Goal: Complete application form: Complete application form

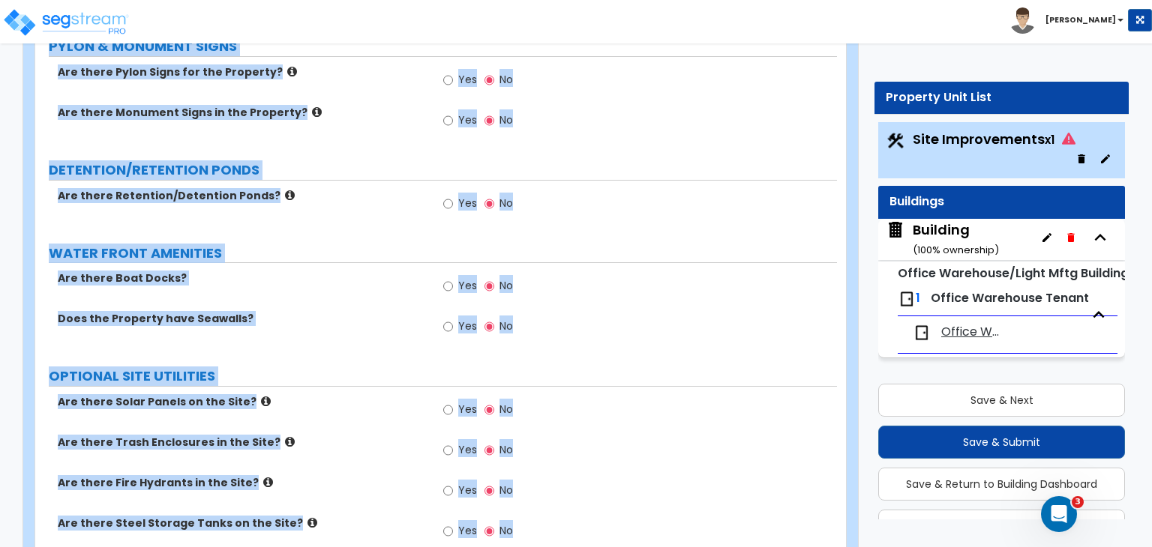
scroll to position [37, 0]
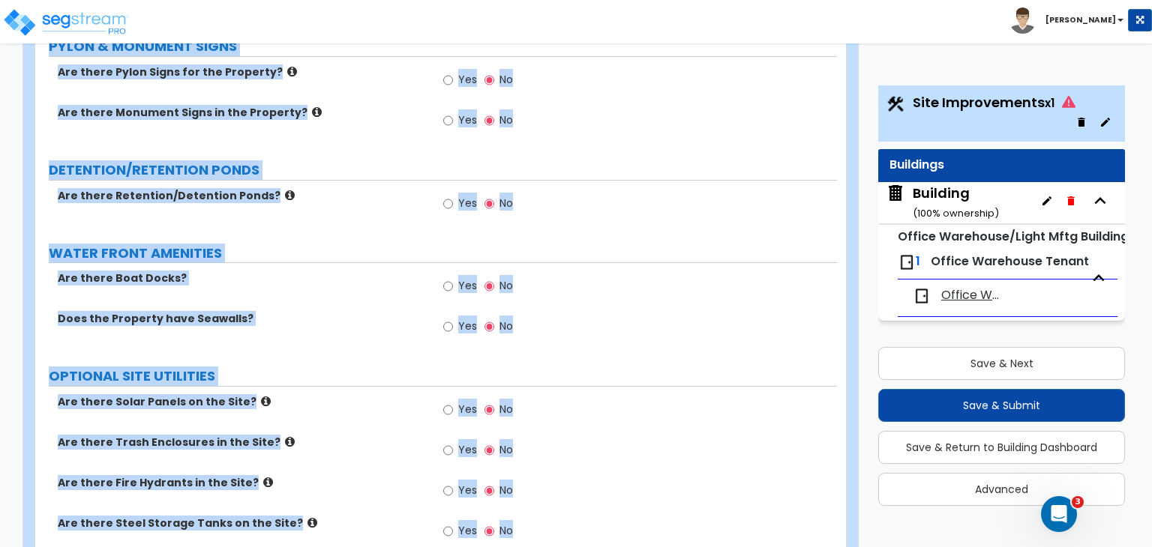
click at [374, 367] on label "OPTIONAL SITE UTILITIES" at bounding box center [443, 376] width 788 height 19
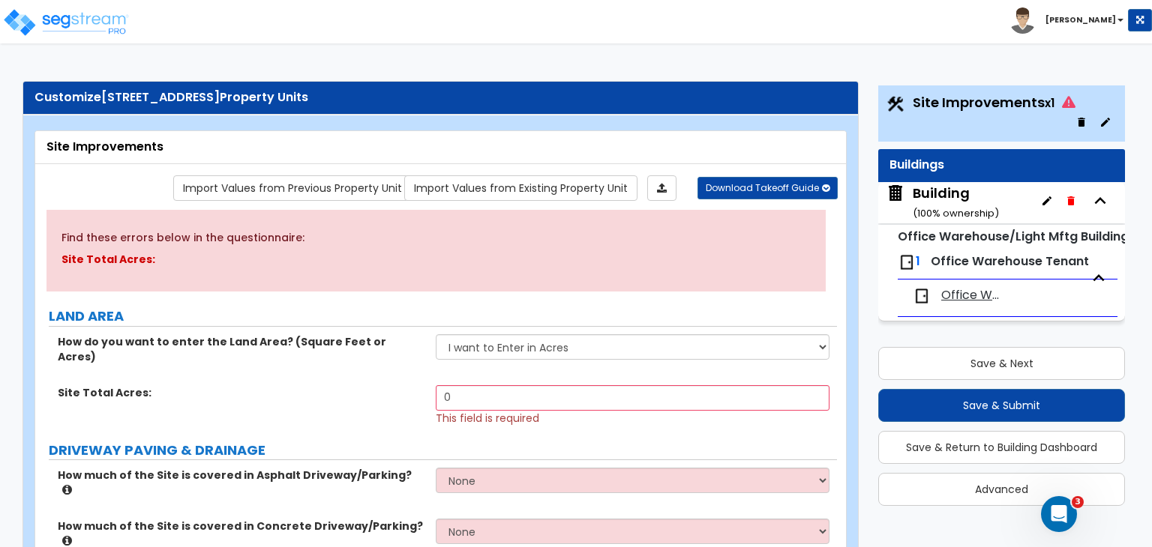
scroll to position [63, 0]
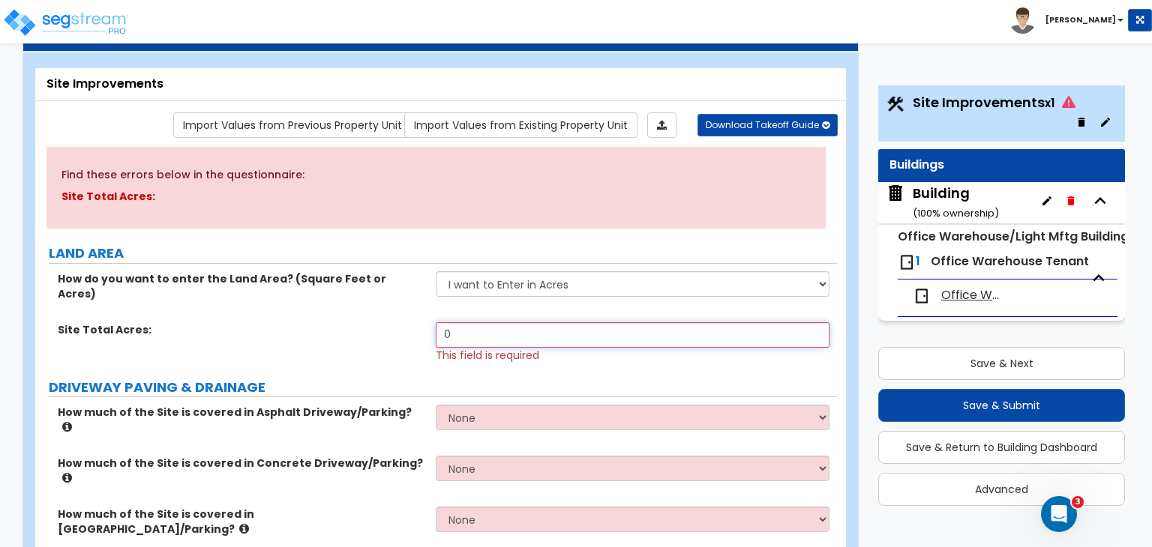
click at [481, 322] on input "0" at bounding box center [632, 334] width 393 height 25
drag, startPoint x: 466, startPoint y: 319, endPoint x: 426, endPoint y: 316, distance: 39.8
click at [426, 322] on div "Site Total Acres: 0 This field is required" at bounding box center [436, 342] width 802 height 40
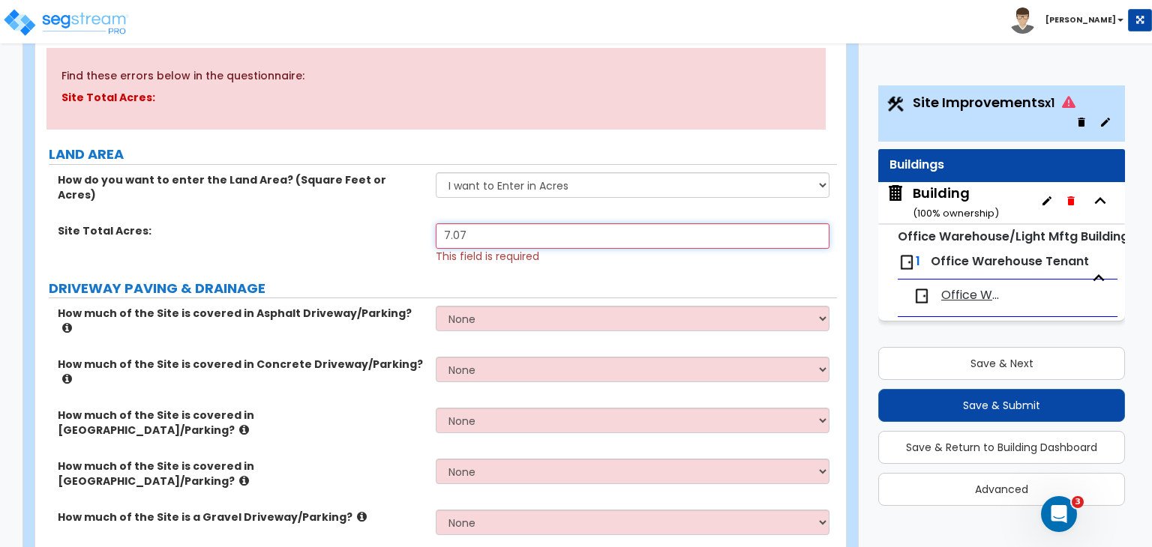
type input "7.07"
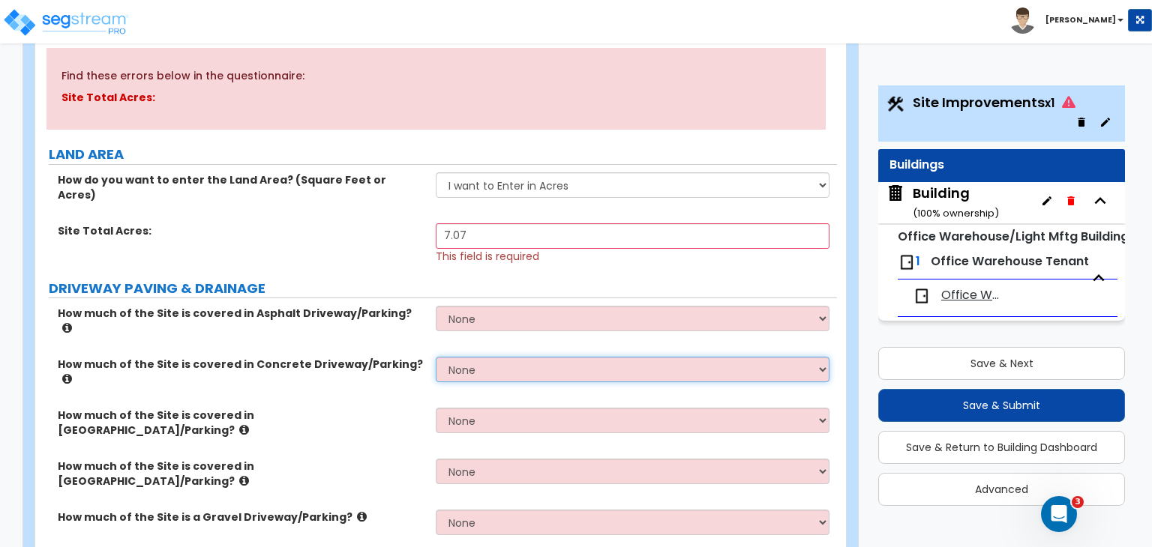
click at [449, 357] on select "None I want to Enter an Approximate Percentage I want to Enter the Square Foota…" at bounding box center [632, 369] width 393 height 25
select select "2"
click at [436, 357] on select "None I want to Enter an Approximate Percentage I want to Enter the Square Foota…" at bounding box center [632, 369] width 393 height 25
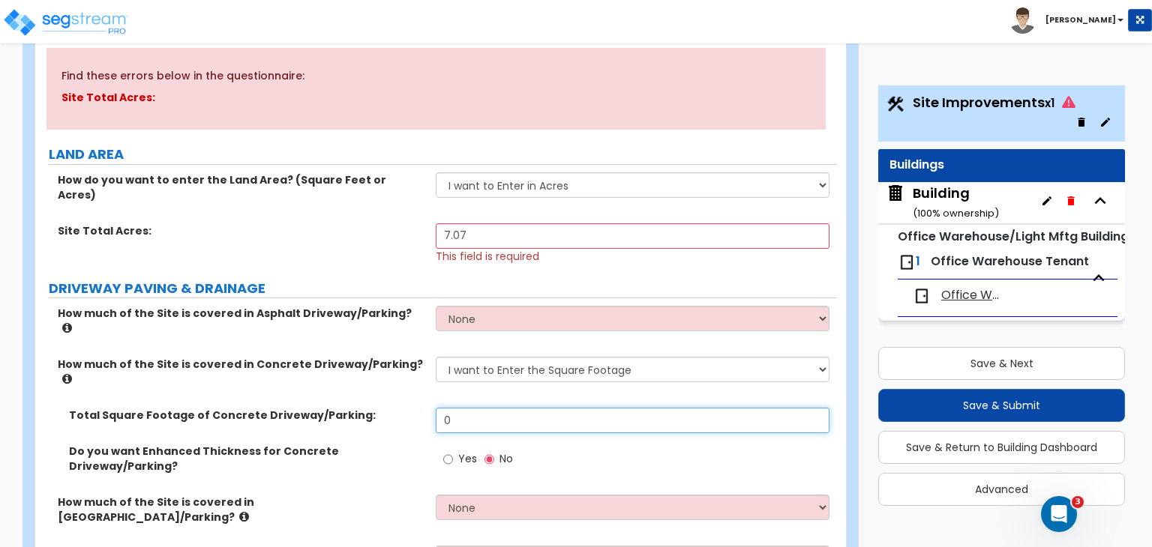
drag, startPoint x: 462, startPoint y: 374, endPoint x: 418, endPoint y: 373, distance: 44.3
click at [418, 408] on div "Total Square Footage of Concrete Driveway/Parking: 0" at bounding box center [436, 426] width 802 height 36
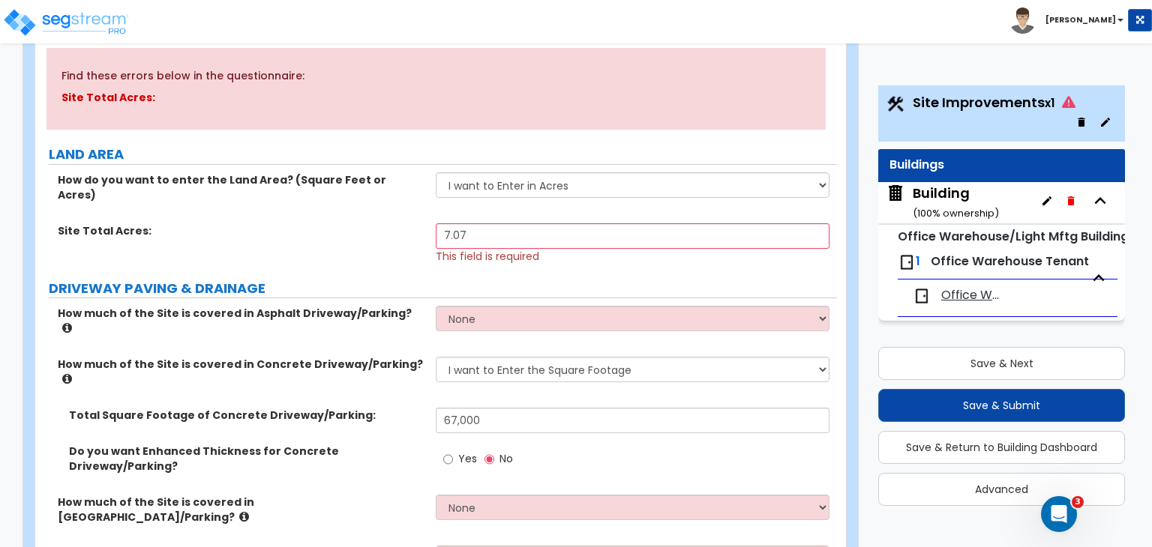
click at [409, 408] on label "Total Square Footage of Concrete Driveway/Parking:" at bounding box center [246, 415] width 355 height 15
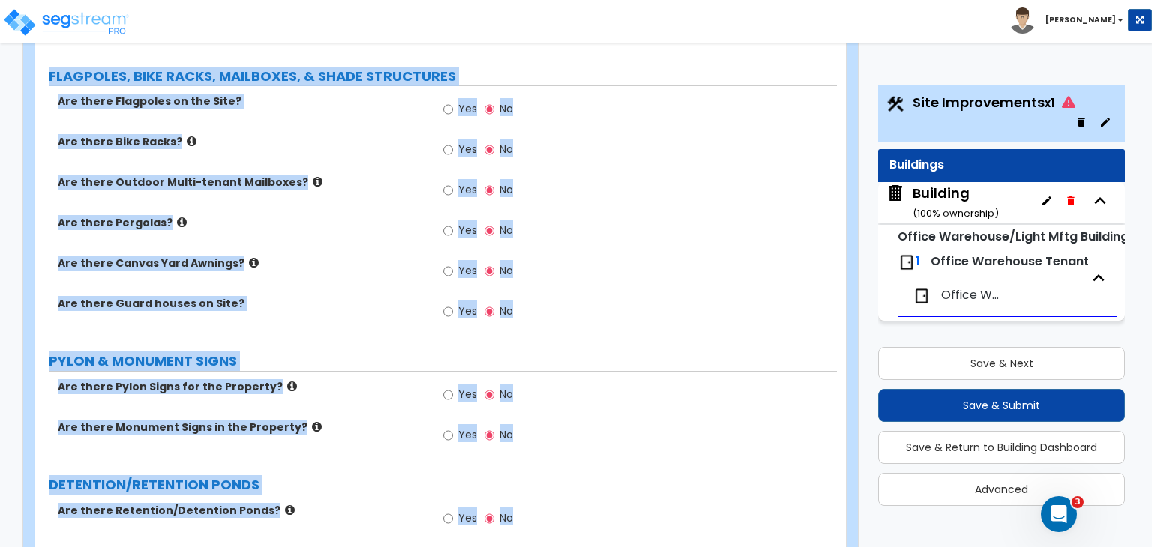
scroll to position [2392, 0]
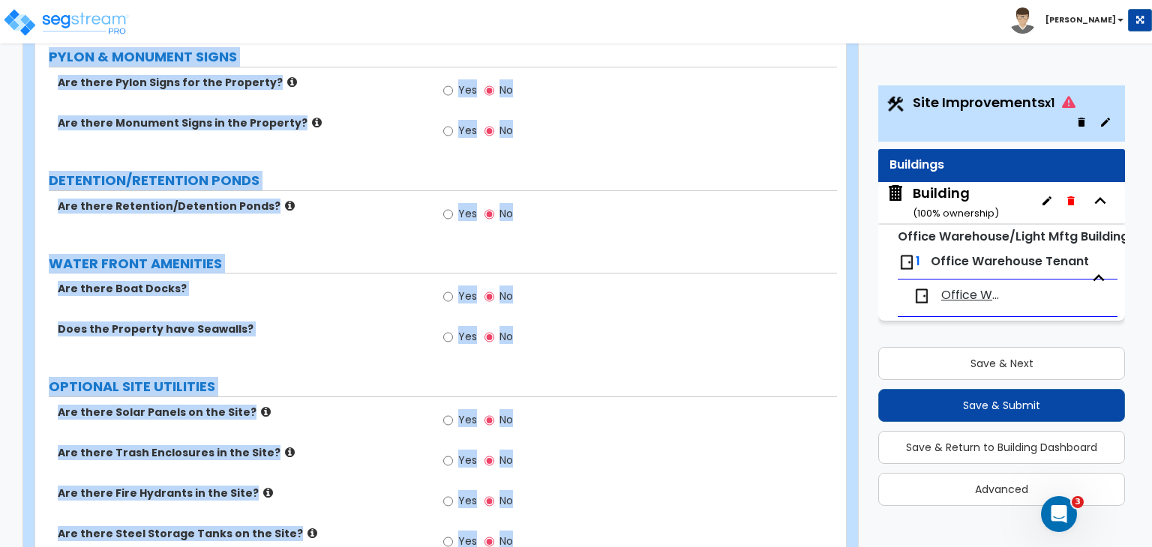
drag, startPoint x: 45, startPoint y: 100, endPoint x: 735, endPoint y: 582, distance: 841.7
copy div "LAND AREA How do you want to enter the Land Area? (Square Feet or Acres) I want…"
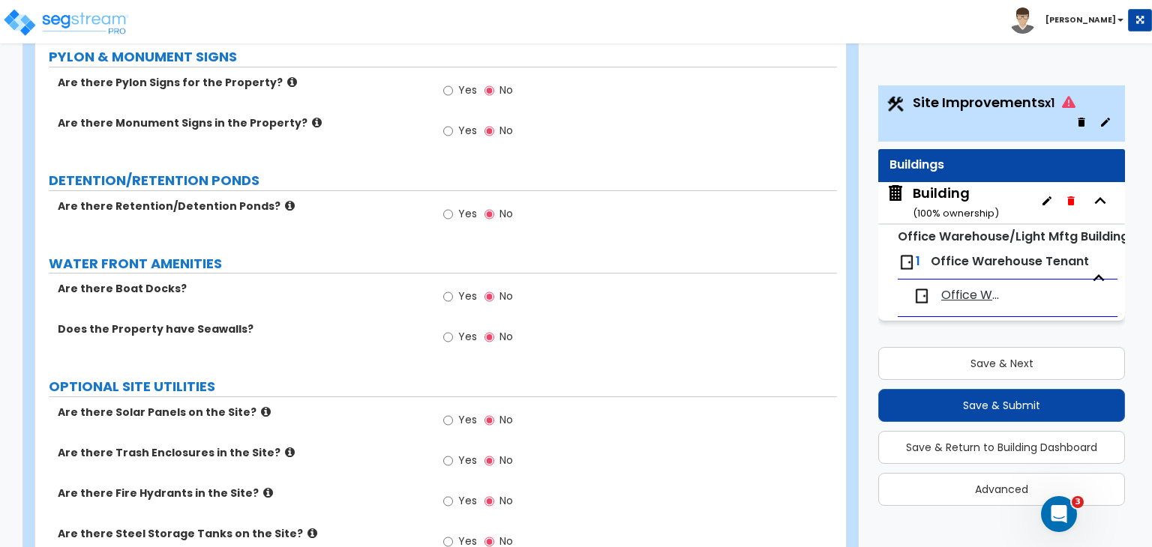
click at [672, 322] on div "Yes No" at bounding box center [636, 342] width 400 height 40
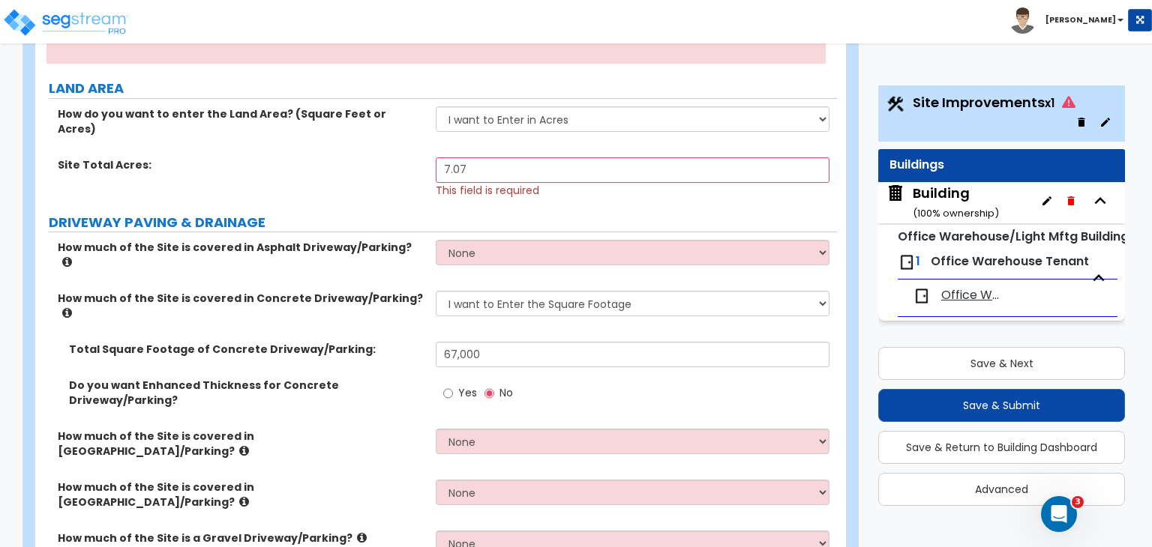
scroll to position [246, 0]
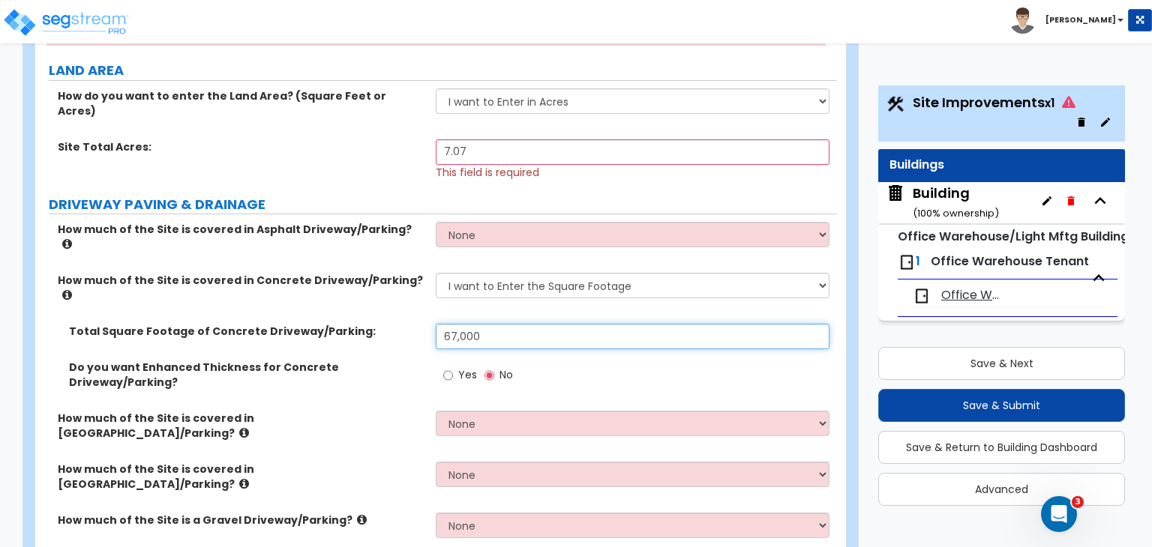
drag, startPoint x: 491, startPoint y: 292, endPoint x: 365, endPoint y: 286, distance: 126.1
click at [365, 324] on div "Total Square Footage of Concrete Driveway/Parking: 67,000" at bounding box center [436, 342] width 802 height 36
type input "71,500"
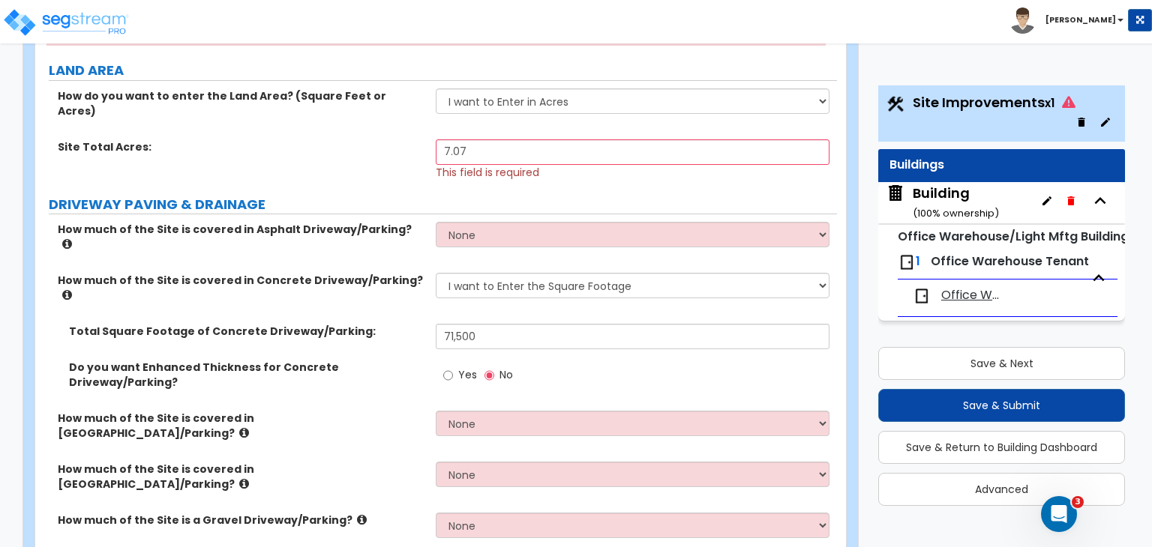
click at [382, 360] on div "Do you want Enhanced Thickness for Concrete Driveway/Parking? Yes No" at bounding box center [436, 385] width 802 height 51
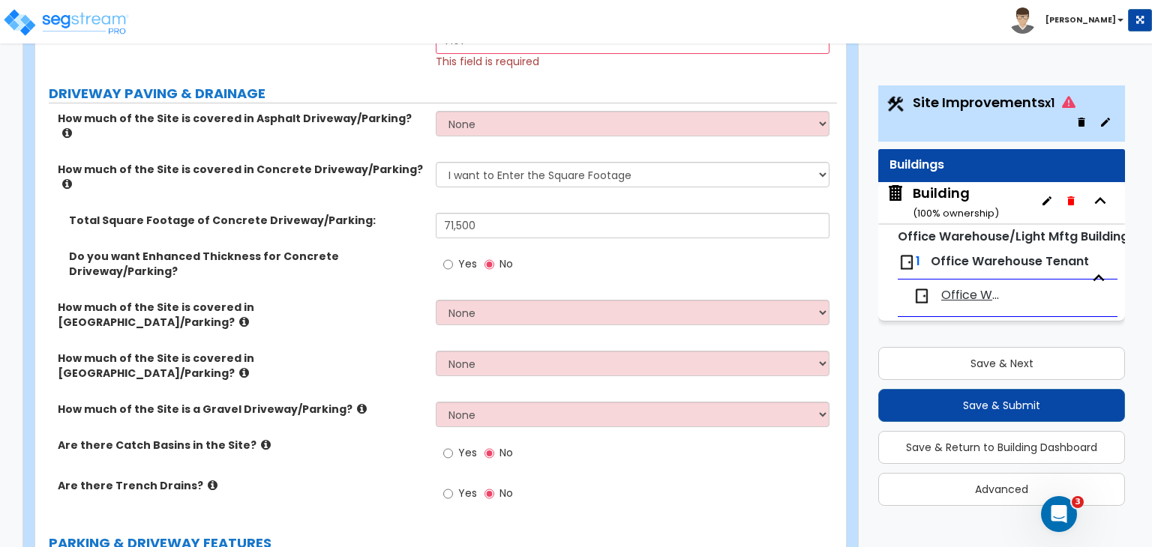
scroll to position [358, 0]
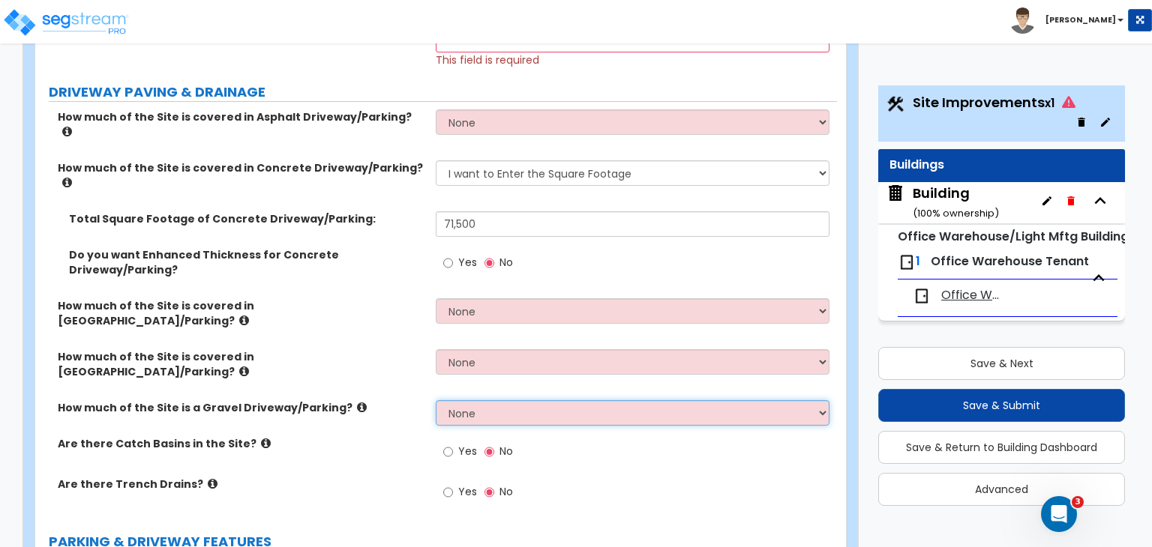
click at [468, 400] on select "None I want to Enter an Approximate Percentage I want to Enter the Square Foota…" at bounding box center [632, 412] width 393 height 25
select select "2"
click at [436, 400] on select "None I want to Enter an Approximate Percentage I want to Enter the Square Foota…" at bounding box center [632, 412] width 393 height 25
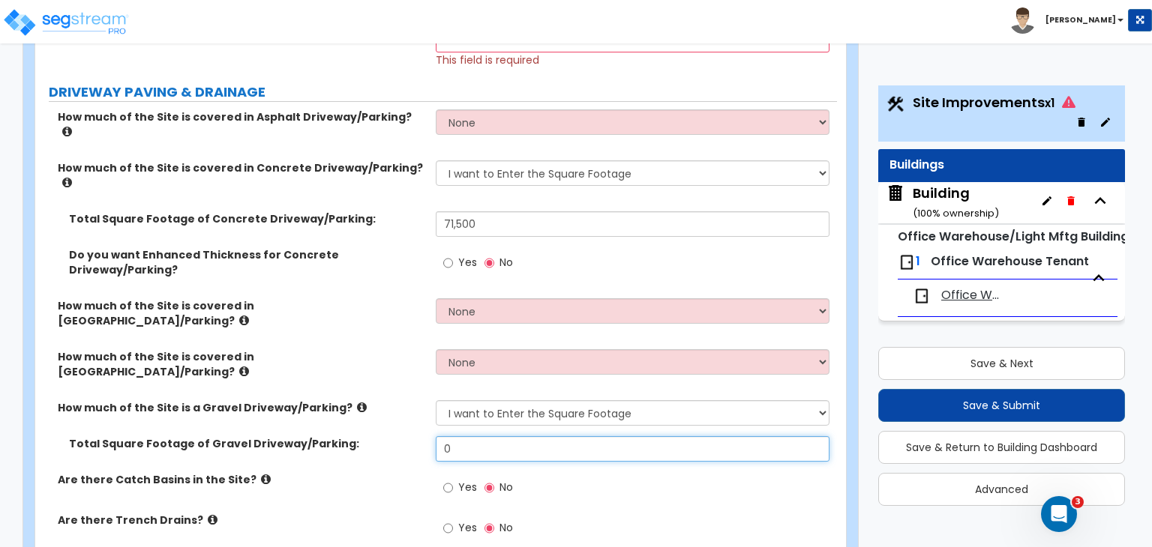
drag, startPoint x: 478, startPoint y: 361, endPoint x: 379, endPoint y: 373, distance: 99.7
click at [379, 436] on div "Total Square Footage of Gravel Driveway/Parking: 0" at bounding box center [436, 454] width 802 height 36
type input "6,000"
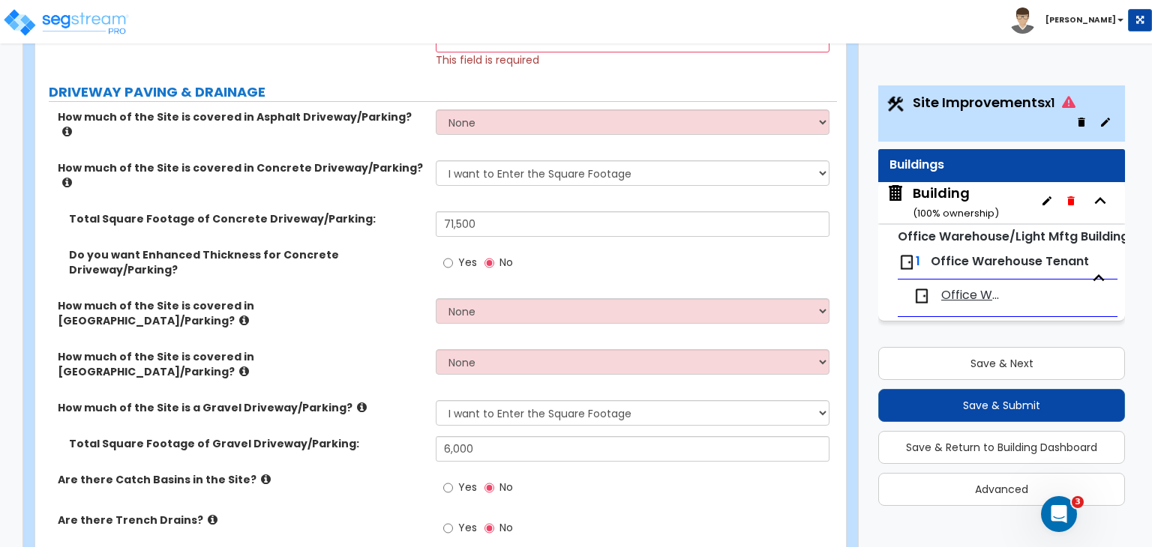
click at [384, 436] on div "Total Square Footage of Gravel Driveway/Parking: 6,000" at bounding box center [436, 454] width 802 height 36
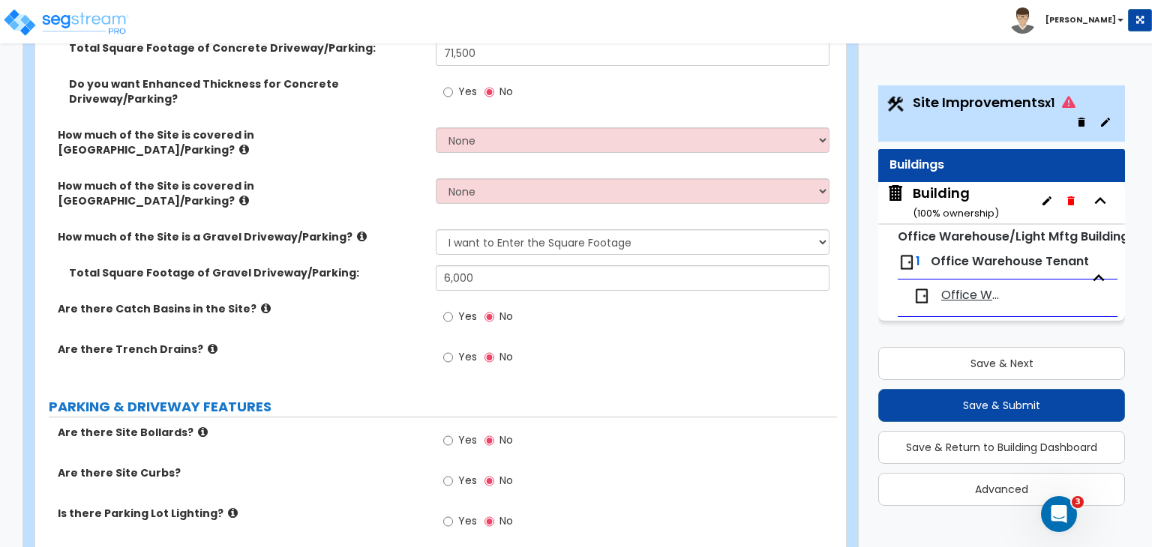
scroll to position [530, 0]
click at [447, 432] on input "Yes" at bounding box center [448, 440] width 10 height 16
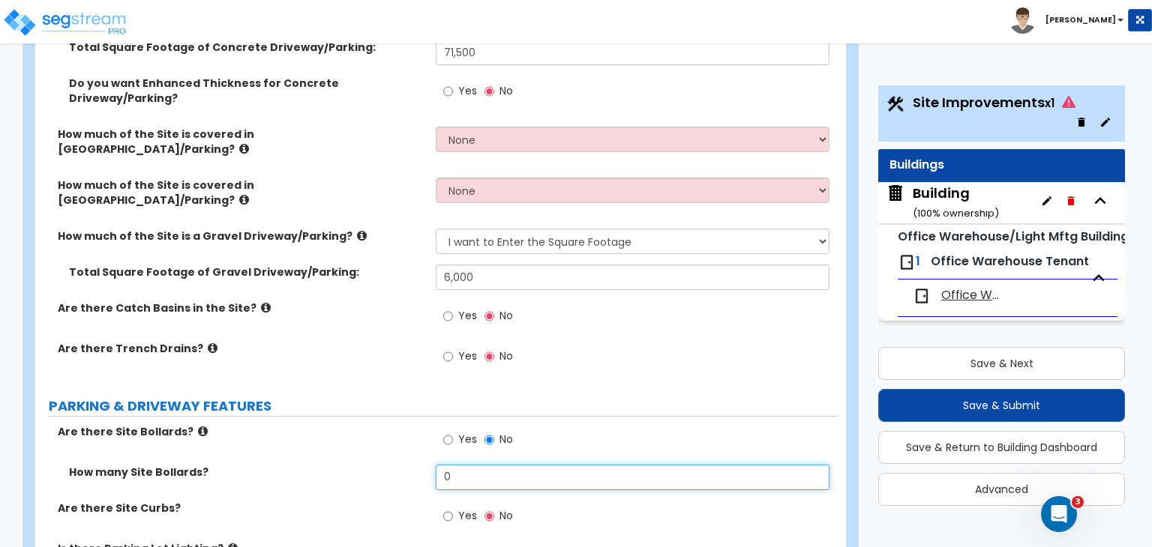
drag, startPoint x: 460, startPoint y: 388, endPoint x: 351, endPoint y: 400, distance: 109.3
click at [351, 465] on div "How many Site Bollards? 0" at bounding box center [436, 483] width 802 height 36
type input "10"
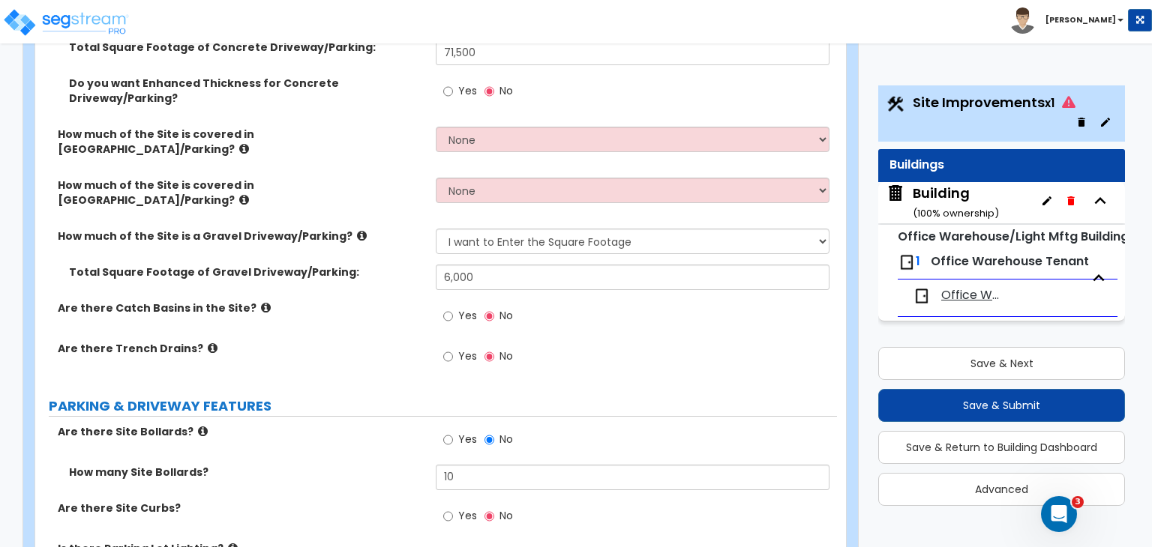
click at [351, 465] on div "How many Site Bollards? 10" at bounding box center [436, 483] width 802 height 36
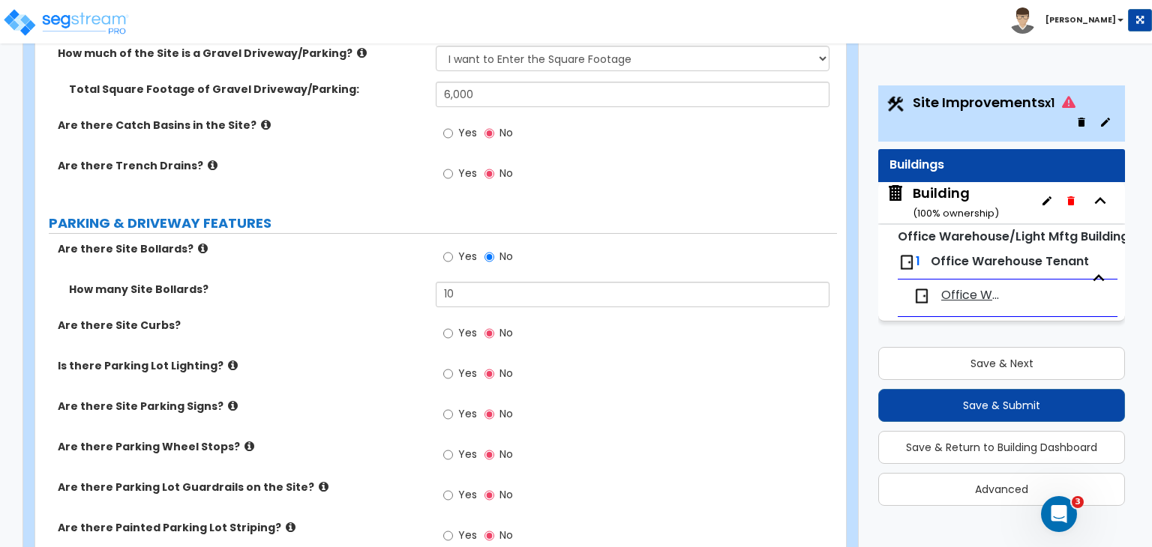
scroll to position [715, 0]
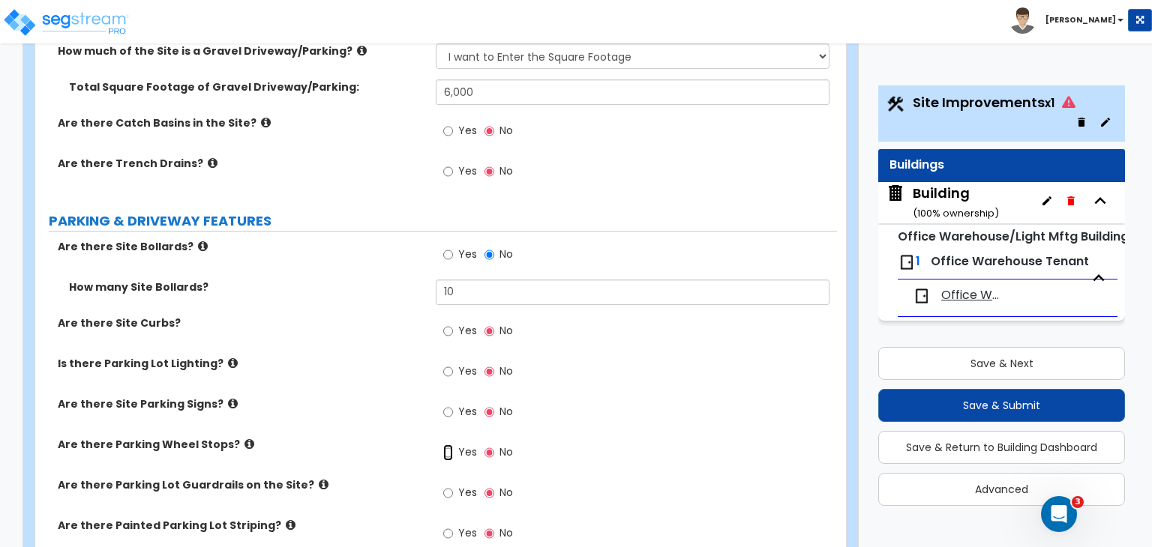
click at [450, 445] on input "Yes" at bounding box center [448, 453] width 10 height 16
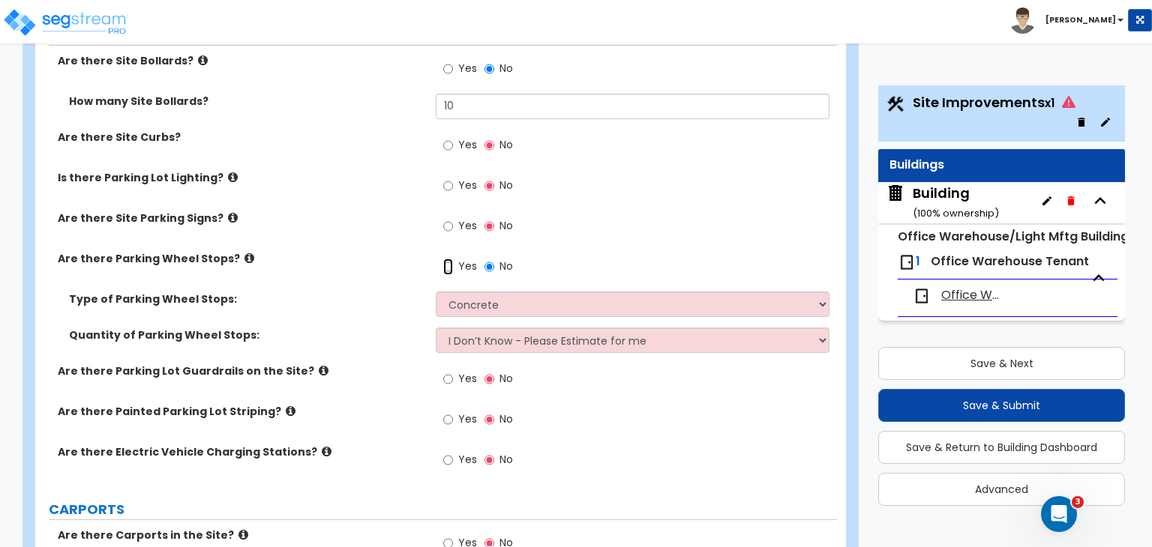
scroll to position [913, 0]
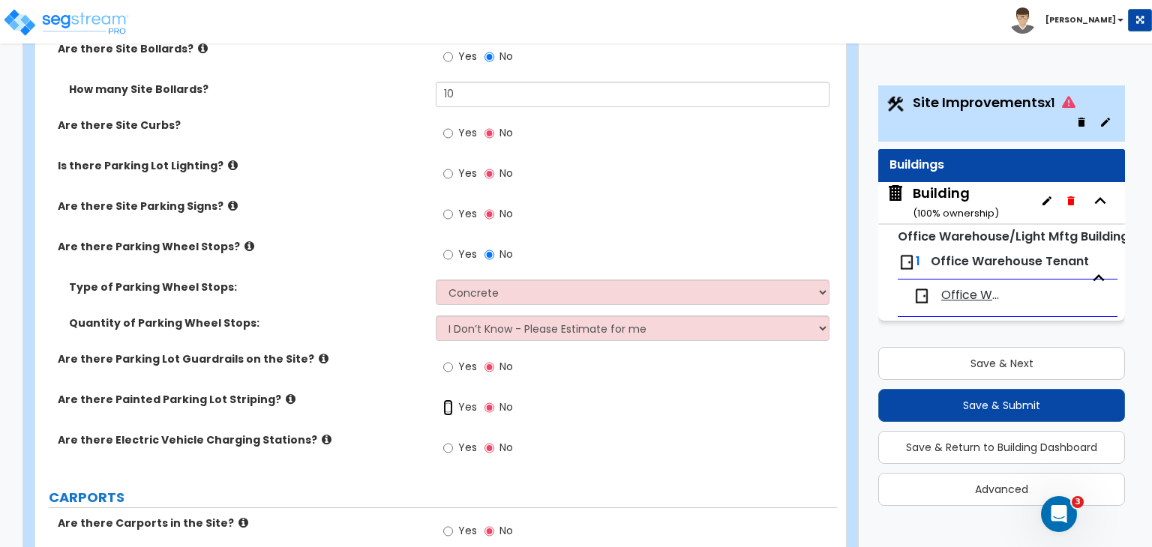
click at [447, 400] on input "Yes" at bounding box center [448, 408] width 10 height 16
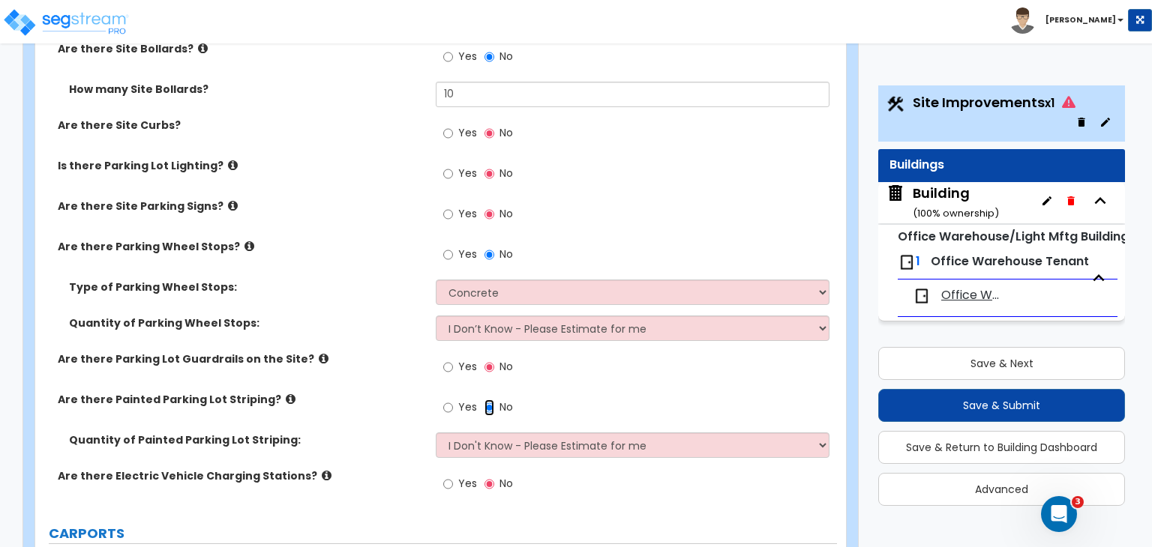
click at [487, 400] on input "No" at bounding box center [489, 408] width 10 height 16
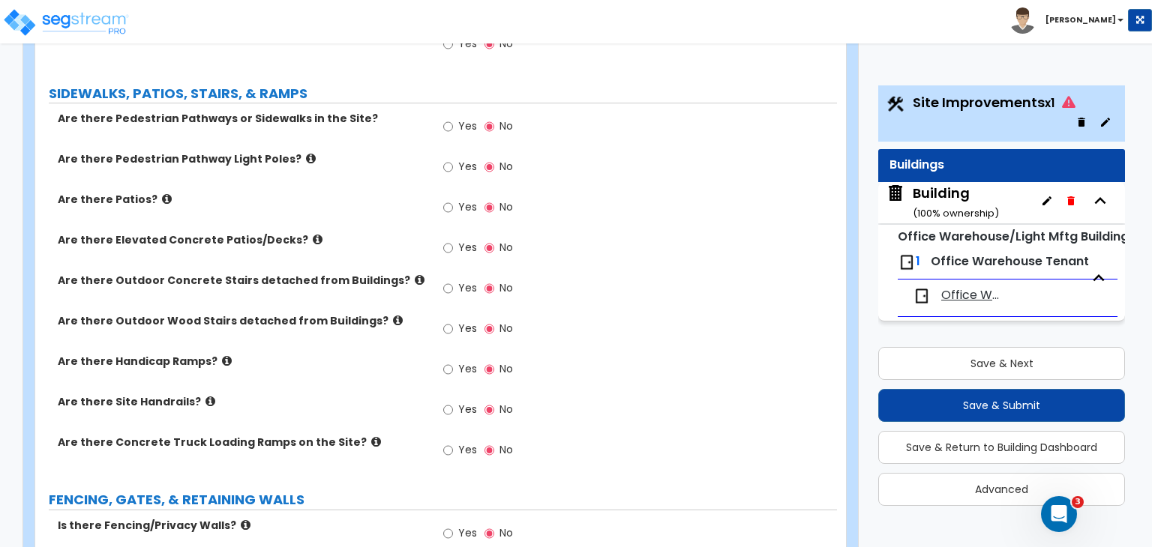
scroll to position [1416, 0]
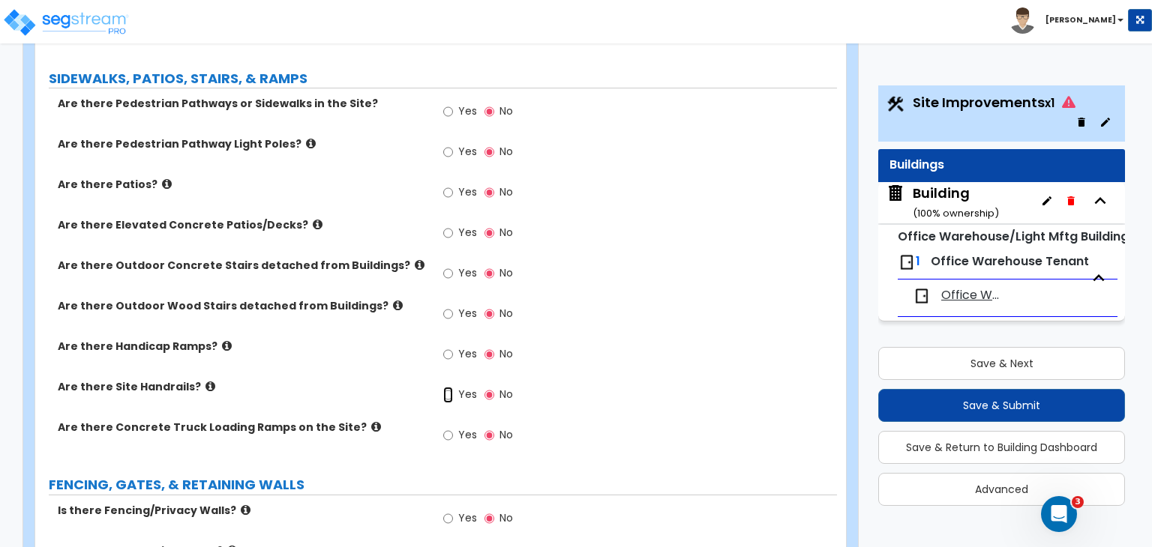
click at [448, 387] on input "Yes" at bounding box center [448, 395] width 10 height 16
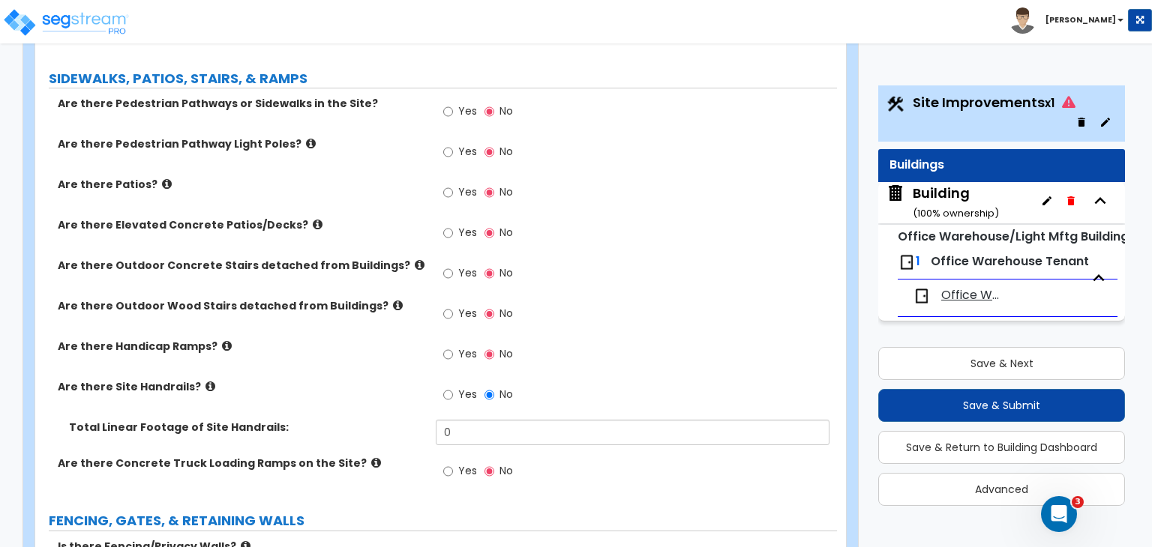
click at [396, 379] on label "Are there Site Handrails?" at bounding box center [241, 386] width 367 height 15
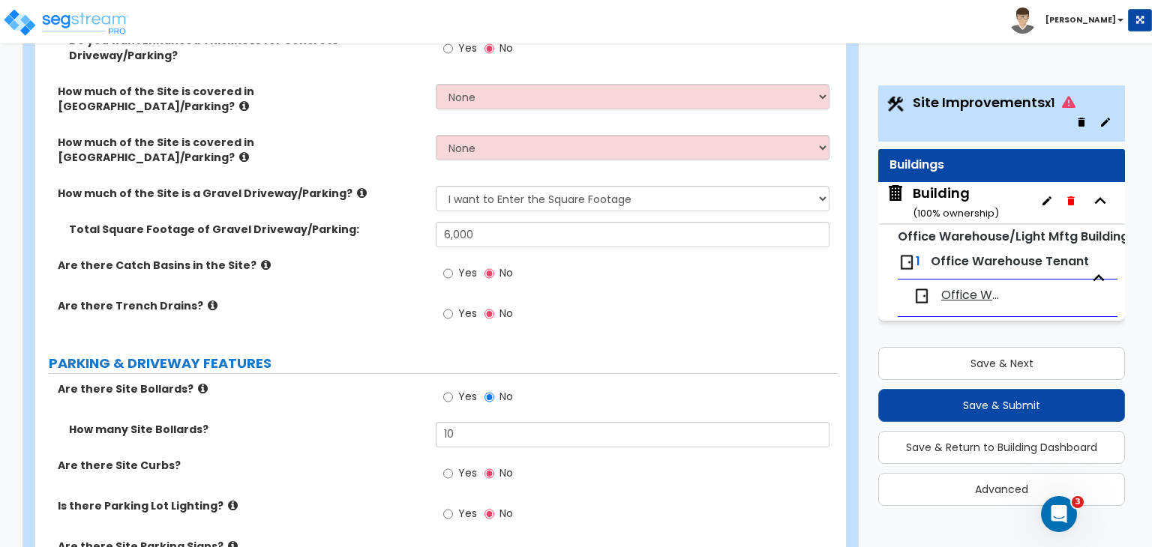
scroll to position [483, 0]
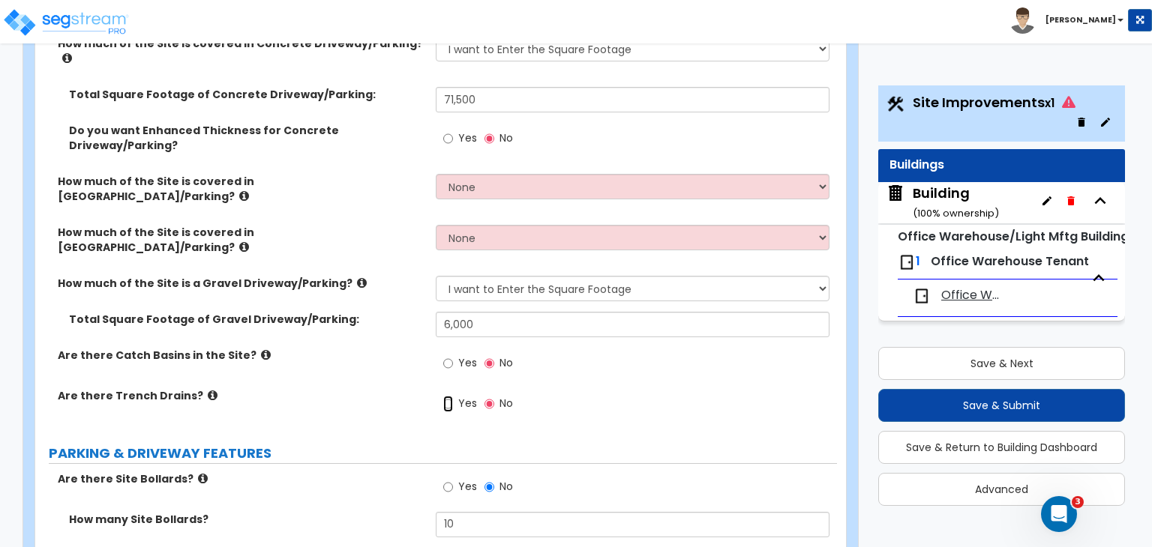
click at [450, 396] on input "Yes" at bounding box center [448, 404] width 10 height 16
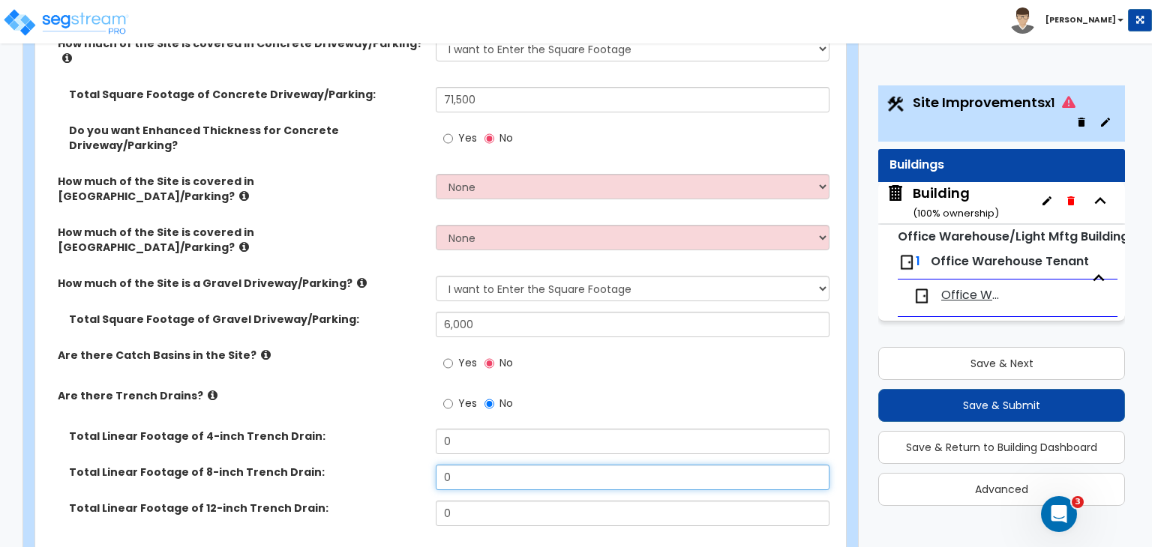
drag, startPoint x: 469, startPoint y: 389, endPoint x: 392, endPoint y: 397, distance: 77.6
click at [392, 465] on div "Total Linear Footage of 8-inch Trench Drain: 0" at bounding box center [436, 483] width 802 height 36
type input "120"
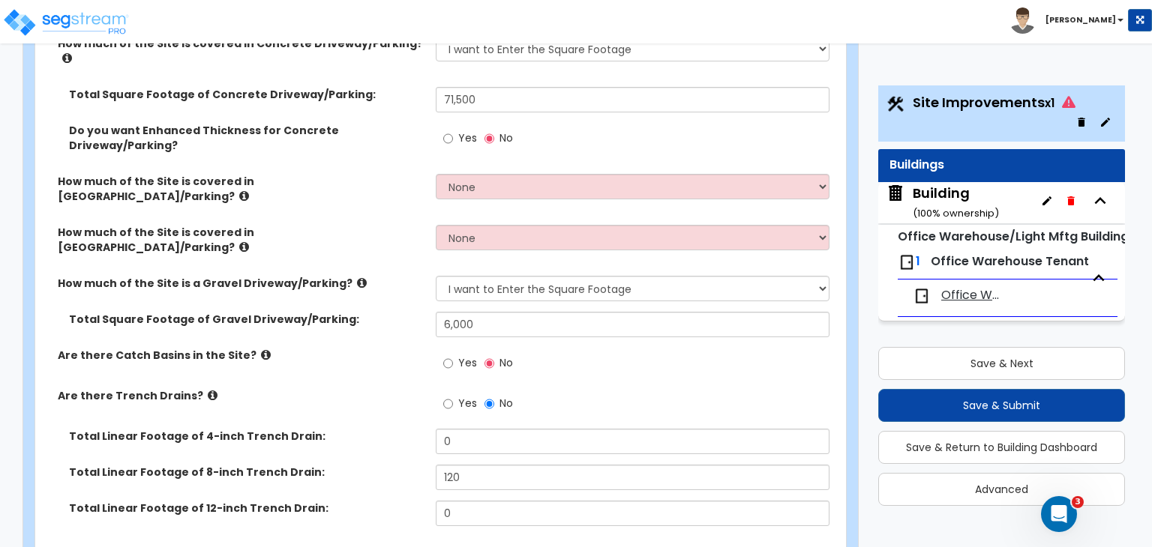
click at [392, 465] on div "Total Linear Footage of 8-inch Trench Drain: 120" at bounding box center [436, 483] width 802 height 36
click at [361, 348] on div "Are there Catch Basins in the Site? Yes No" at bounding box center [436, 368] width 802 height 40
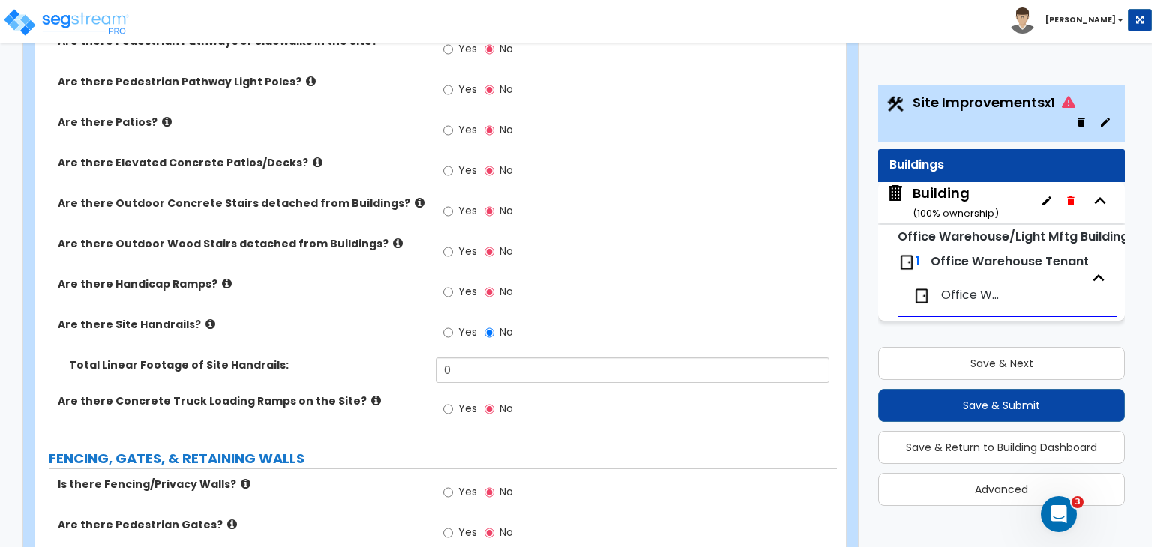
scroll to position [1587, 0]
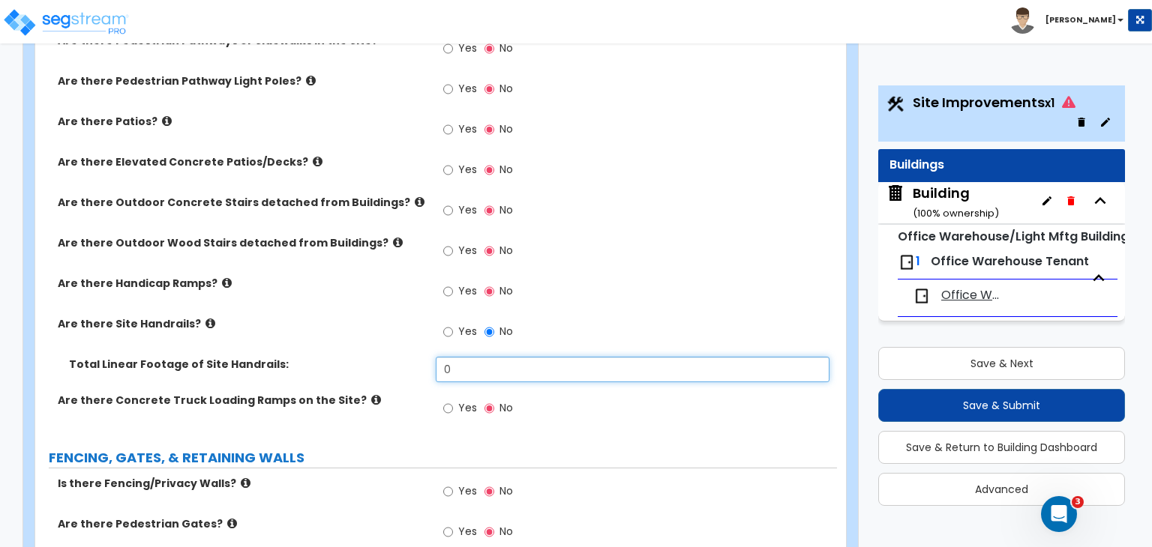
drag, startPoint x: 463, startPoint y: 288, endPoint x: 391, endPoint y: 283, distance: 71.4
click at [391, 357] on div "Total Linear Footage of Site Handrails: 0" at bounding box center [436, 375] width 802 height 36
type input "60"
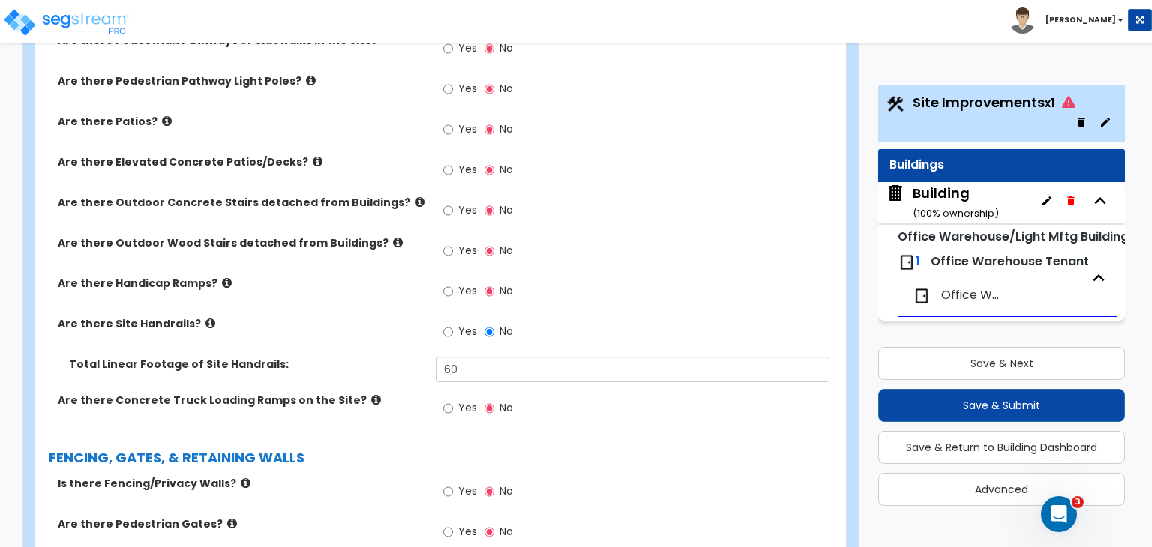
click at [406, 357] on div "Total Linear Footage of Site Handrails: 60" at bounding box center [436, 375] width 802 height 36
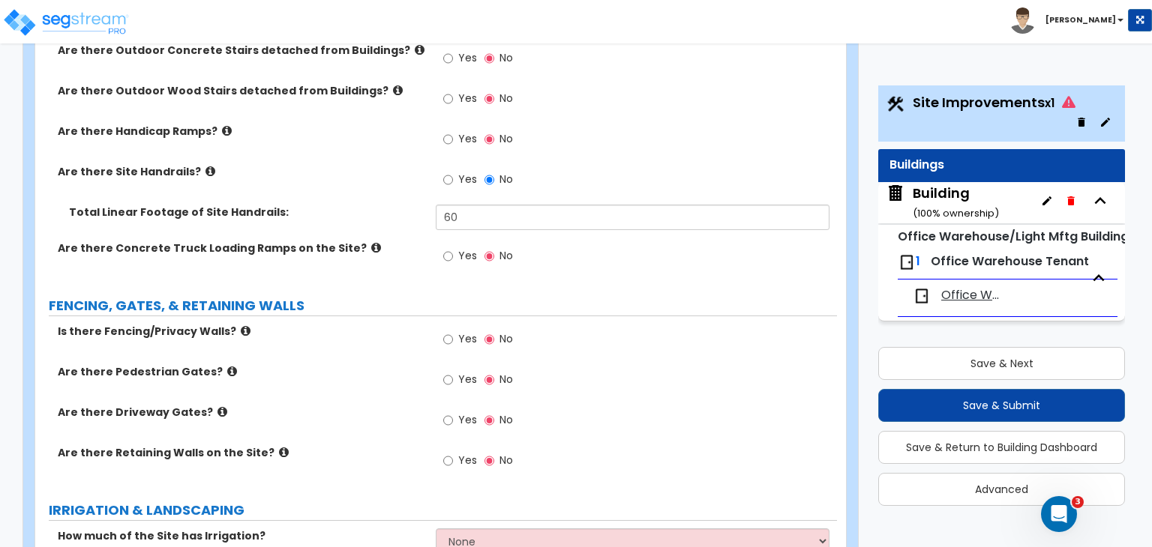
scroll to position [1740, 0]
click at [446, 331] on input "Yes" at bounding box center [448, 339] width 10 height 16
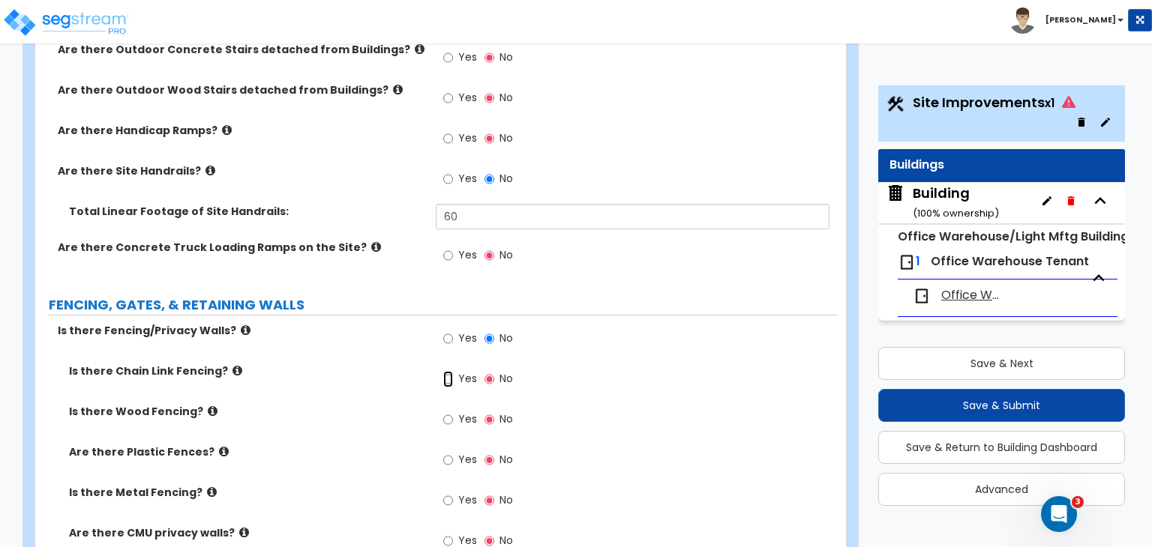
click at [445, 371] on input "Yes" at bounding box center [448, 379] width 10 height 16
radio input "true"
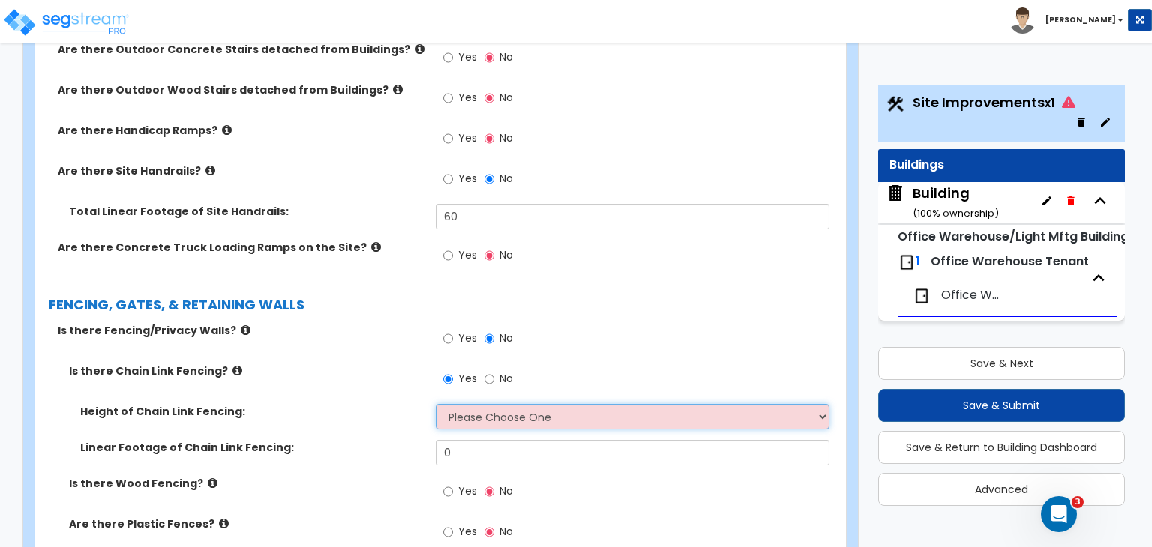
click at [474, 404] on select "Please Choose One 3 feet 4 feet 5 feet 6 feet 10 feet 12 feet" at bounding box center [632, 416] width 393 height 25
select select "4"
click at [436, 404] on select "Please Choose One 3 feet 4 feet 5 feet 6 feet 10 feet 12 feet" at bounding box center [632, 416] width 393 height 25
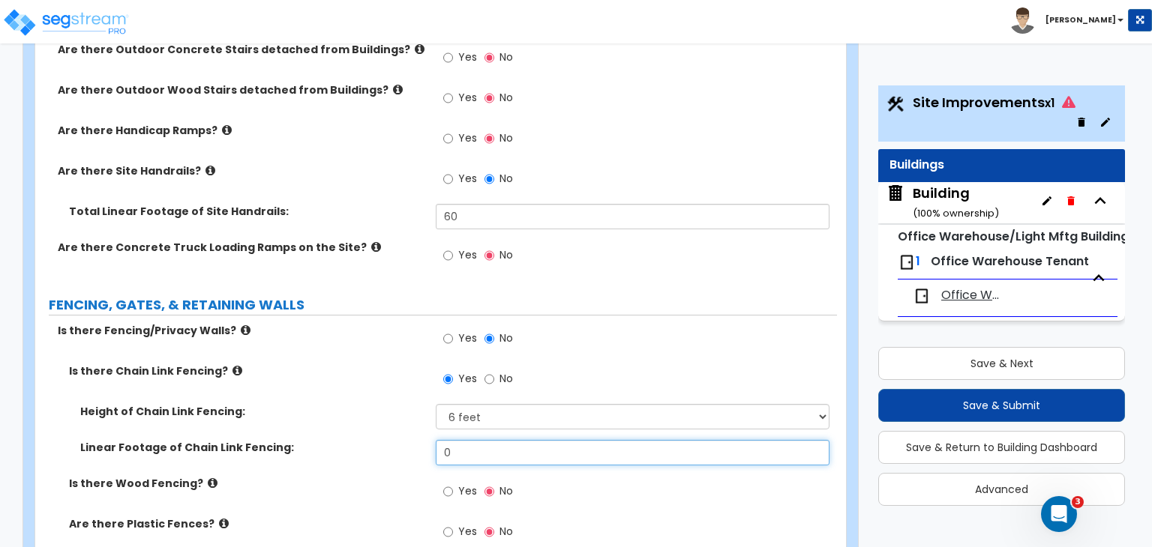
drag, startPoint x: 474, startPoint y: 372, endPoint x: 313, endPoint y: 358, distance: 161.8
click at [313, 440] on div "Linear Footage of Chain Link Fencing: 0" at bounding box center [436, 458] width 802 height 36
type input "1,200"
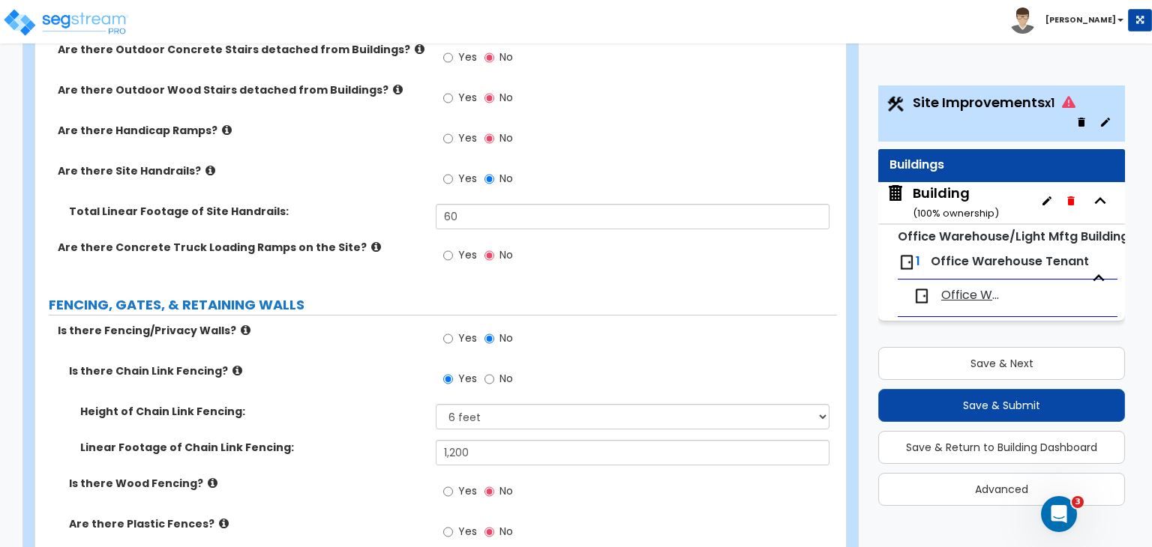
click at [319, 440] on div "Linear Footage of Chain Link Fencing: 1,200" at bounding box center [436, 458] width 802 height 36
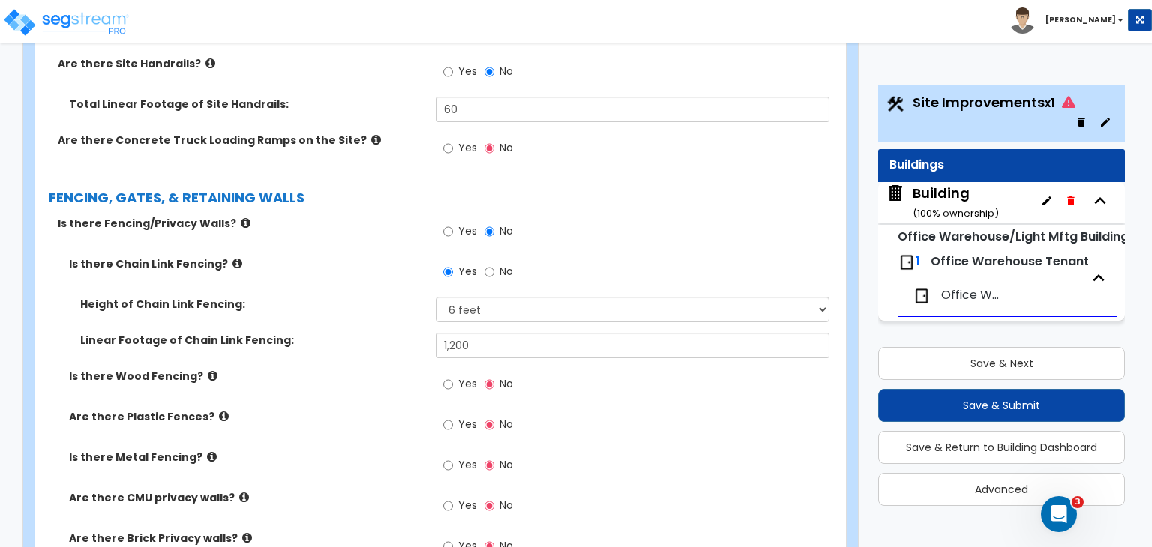
scroll to position [1848, 0]
click at [335, 490] on label "Are there CMU privacy walls?" at bounding box center [246, 497] width 355 height 15
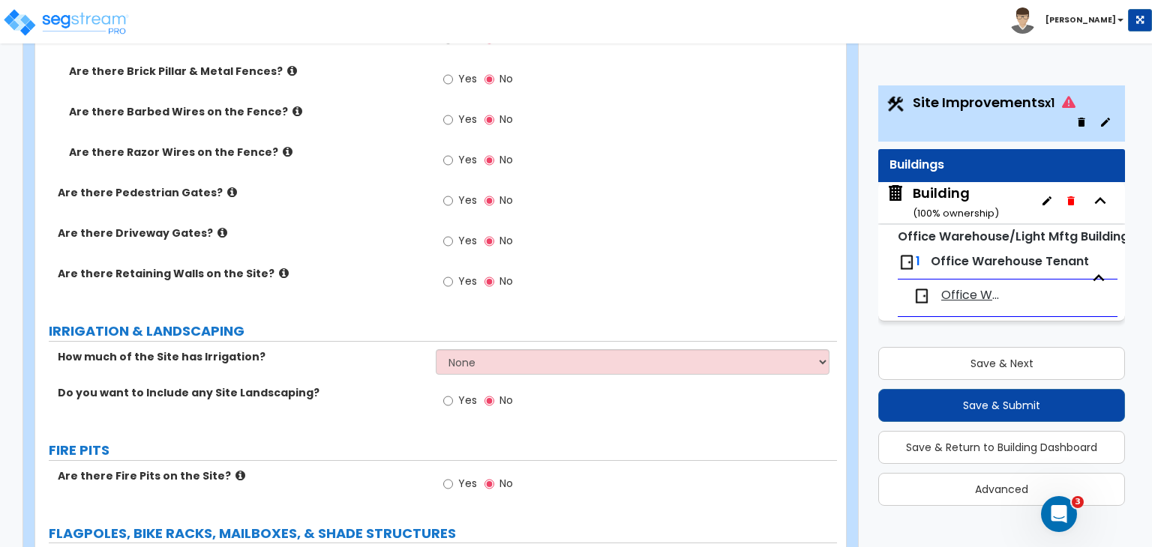
scroll to position [2407, 0]
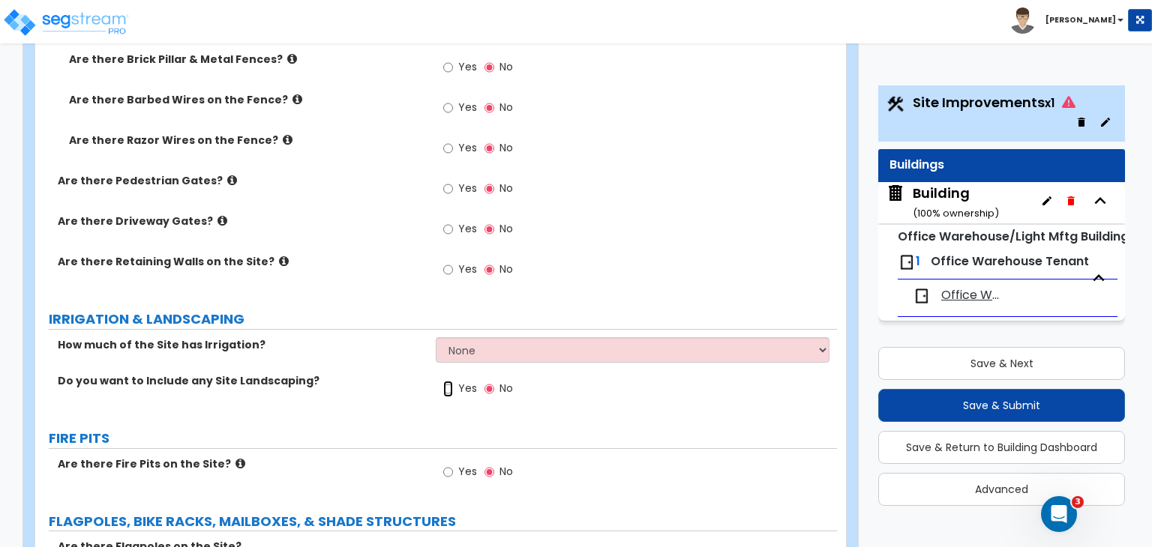
click at [445, 381] on input "Yes" at bounding box center [448, 389] width 10 height 16
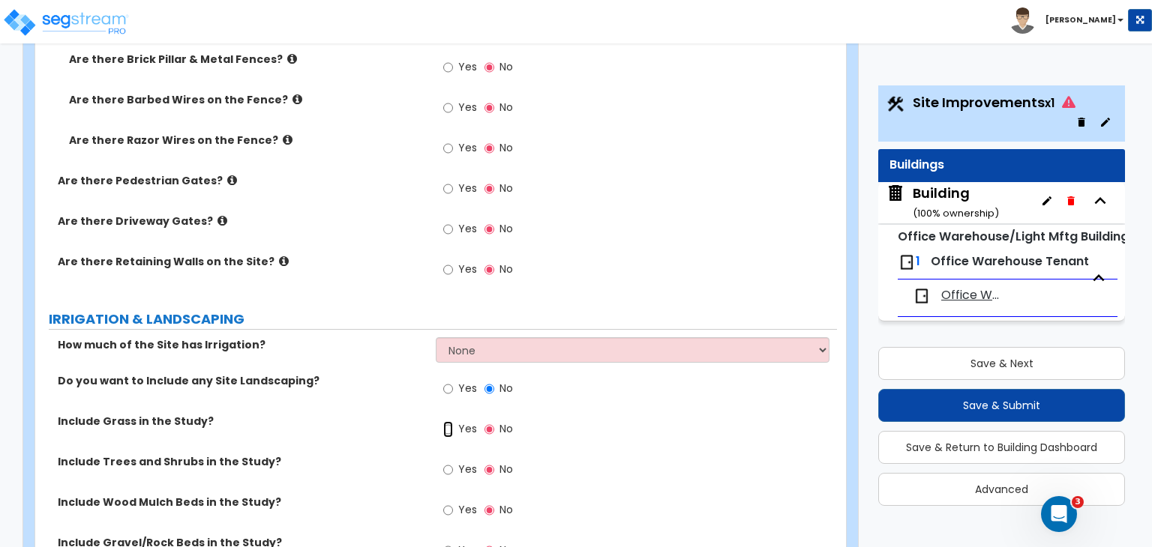
click at [446, 421] on input "Yes" at bounding box center [448, 429] width 10 height 16
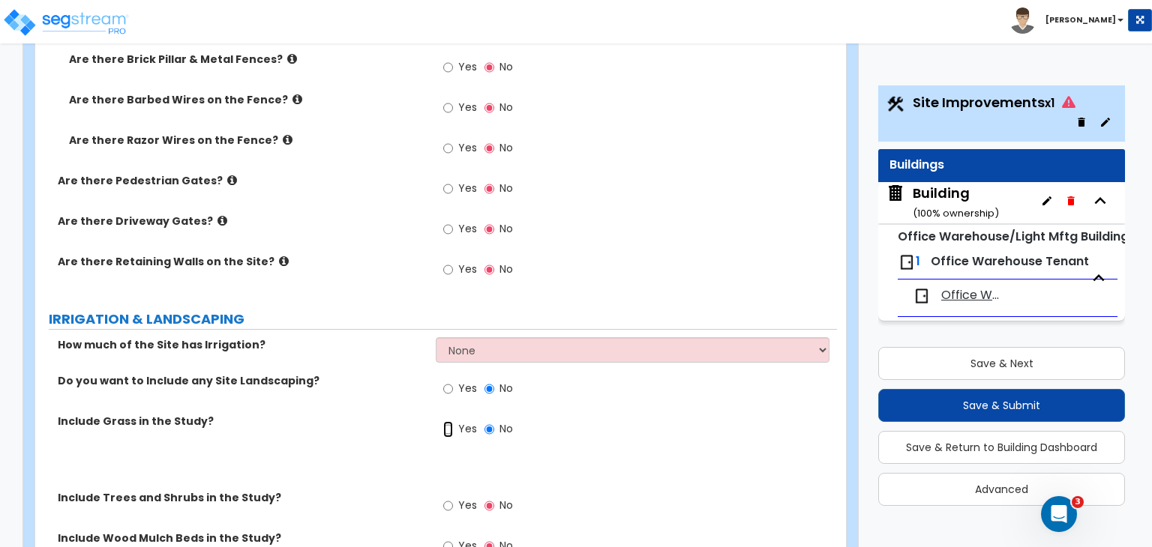
radio input "true"
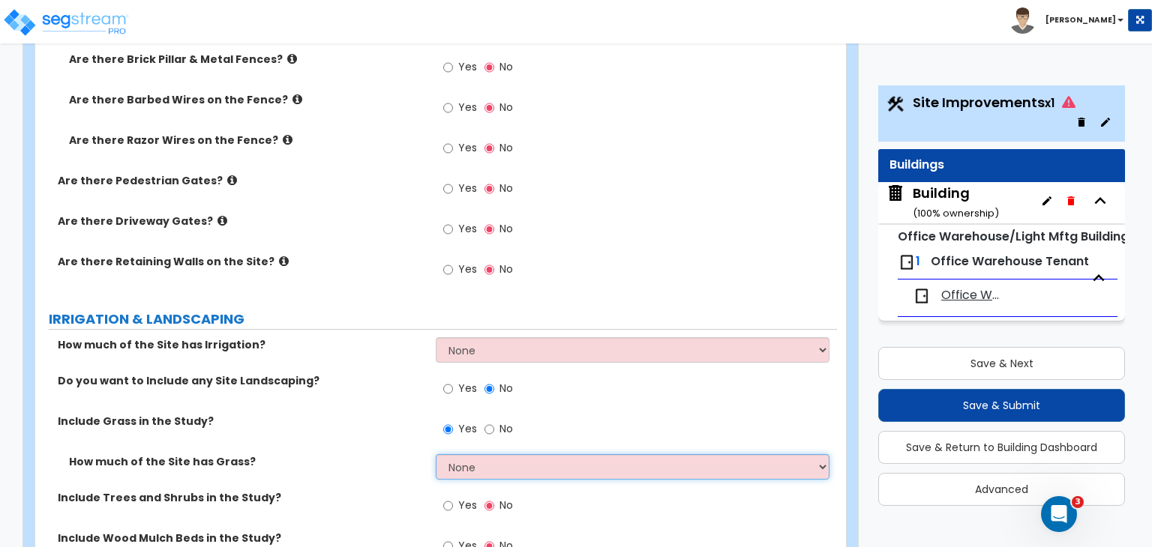
click at [474, 454] on select "None I want to Enter an Approximate Percentage I want to Enter the Square Foota…" at bounding box center [632, 466] width 393 height 25
select select "2"
click at [436, 454] on select "None I want to Enter an Approximate Percentage I want to Enter the Square Foota…" at bounding box center [632, 466] width 393 height 25
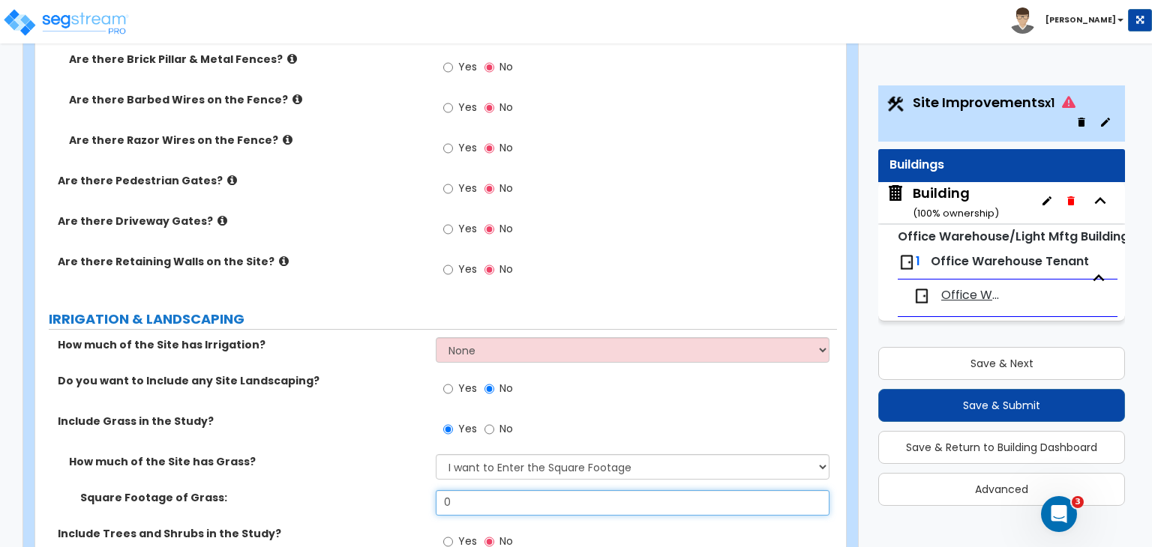
drag, startPoint x: 484, startPoint y: 409, endPoint x: 378, endPoint y: 414, distance: 106.6
click at [378, 490] on div "Square Footage of Grass: 0" at bounding box center [436, 508] width 802 height 36
type input "58,000"
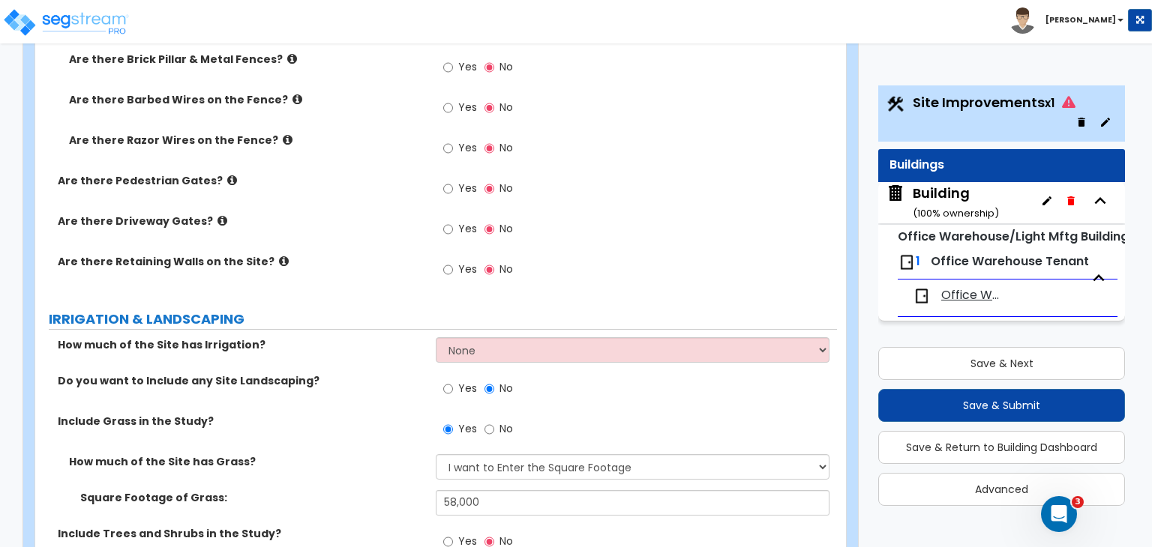
click at [382, 490] on label "Square Footage of Grass:" at bounding box center [252, 497] width 344 height 15
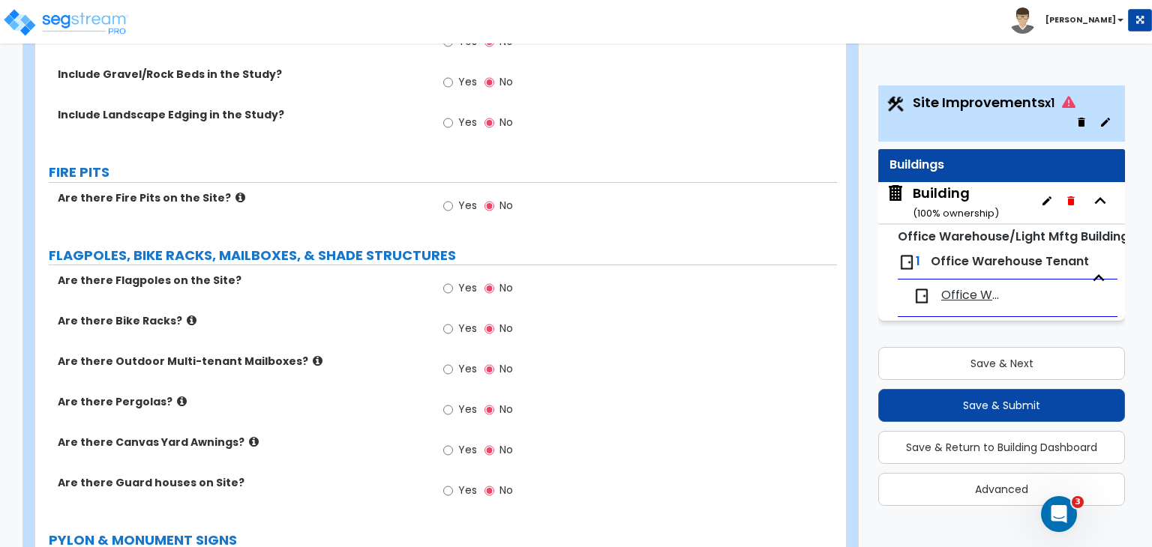
scroll to position [2951, 0]
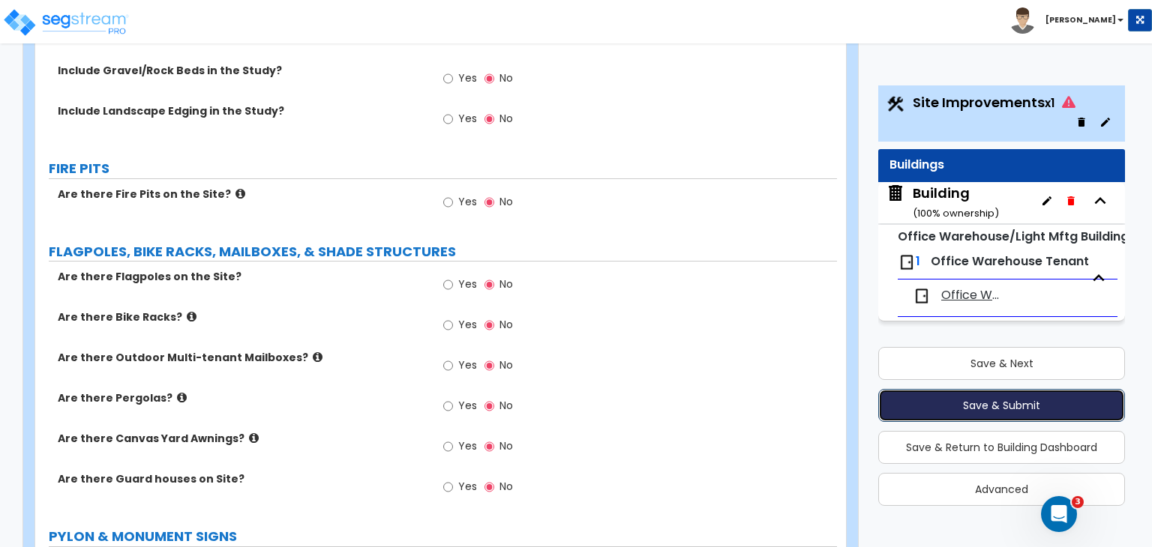
click at [913, 404] on button "Save & Submit" at bounding box center [1001, 405] width 247 height 33
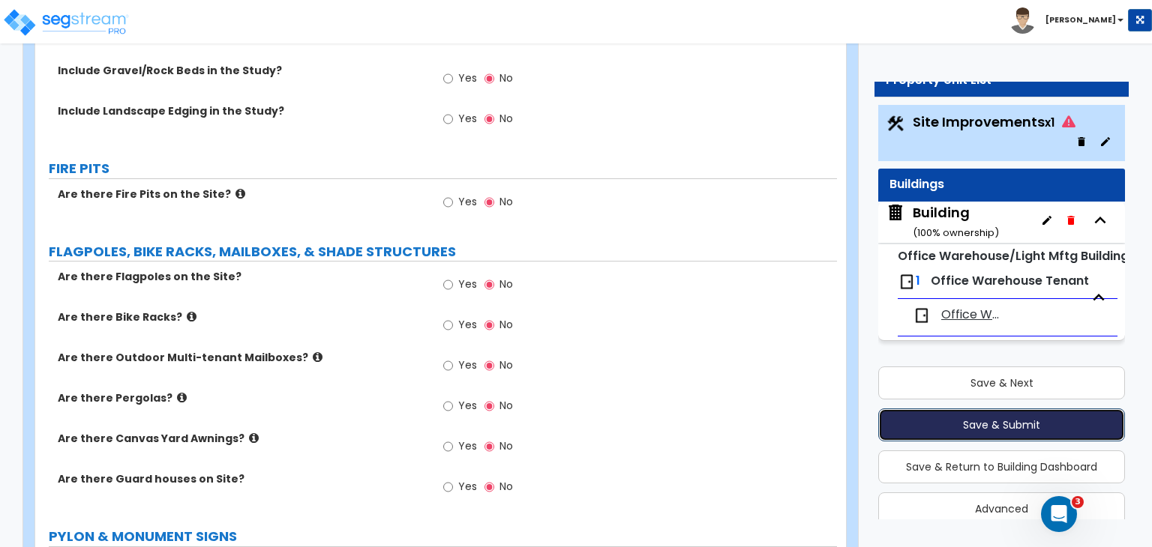
scroll to position [2855, 0]
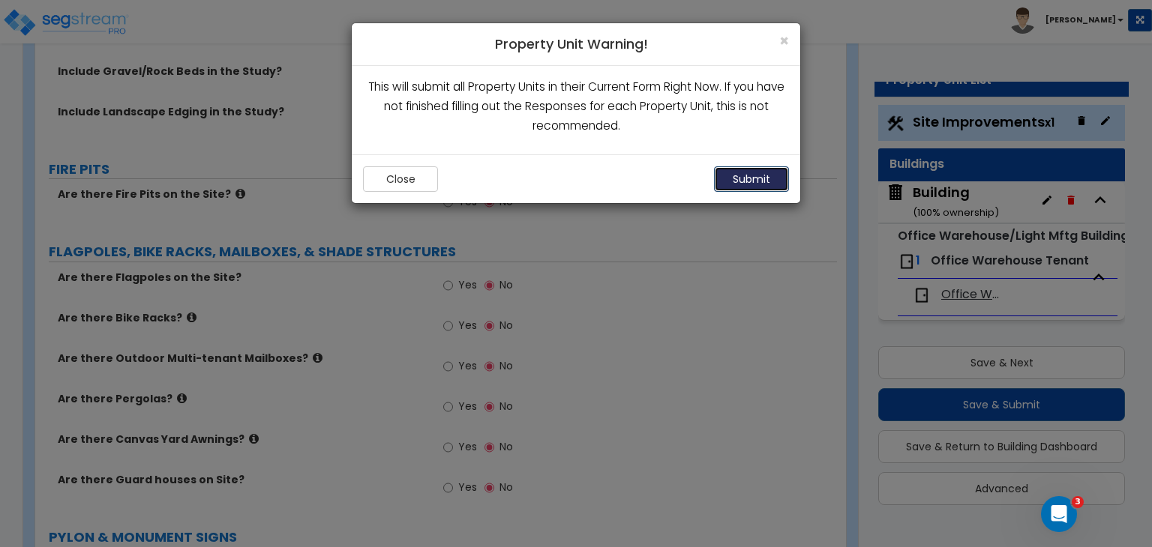
click at [752, 184] on button "Submit" at bounding box center [751, 178] width 75 height 25
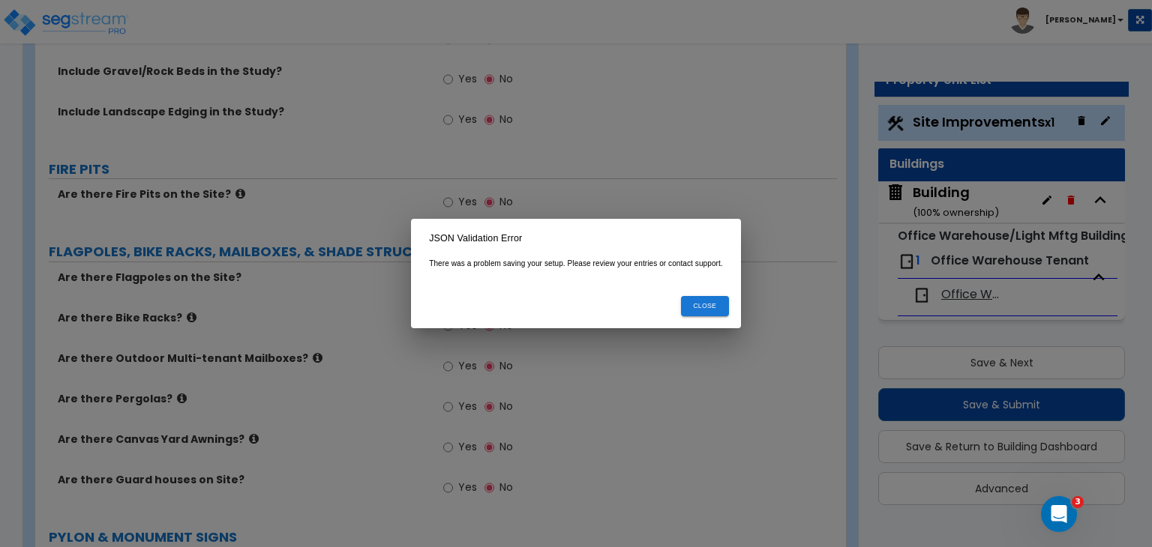
click at [699, 307] on button "Close" at bounding box center [705, 306] width 48 height 20
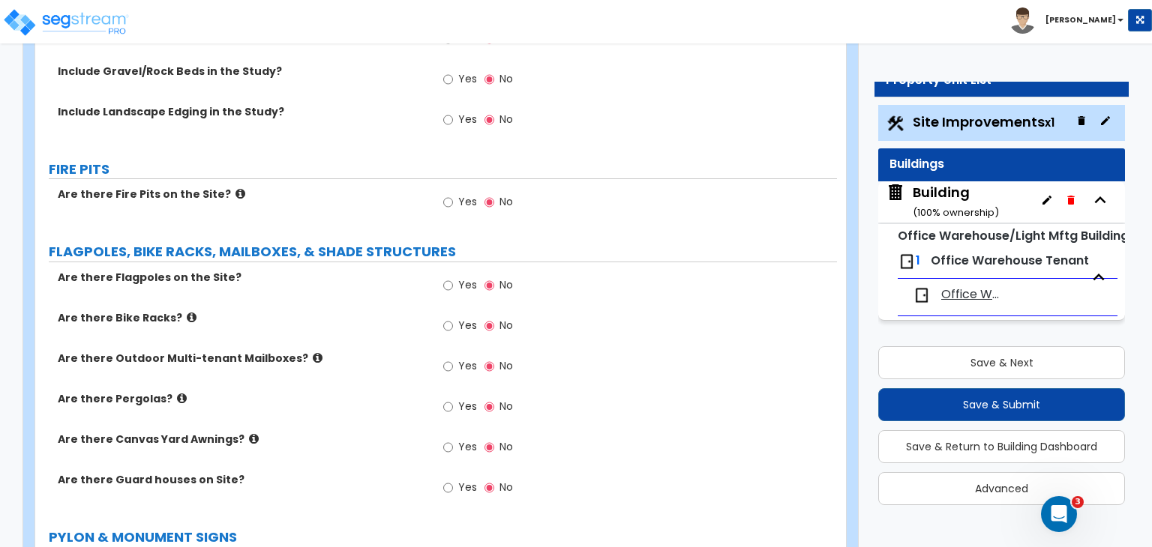
scroll to position [0, 0]
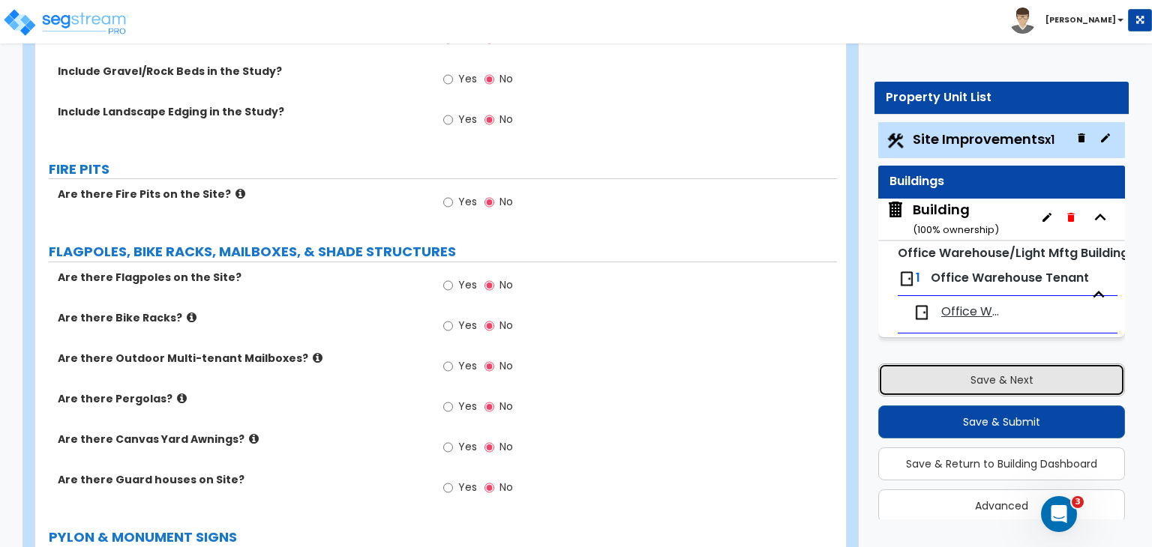
click at [972, 382] on button "Save & Next" at bounding box center [1001, 380] width 247 height 33
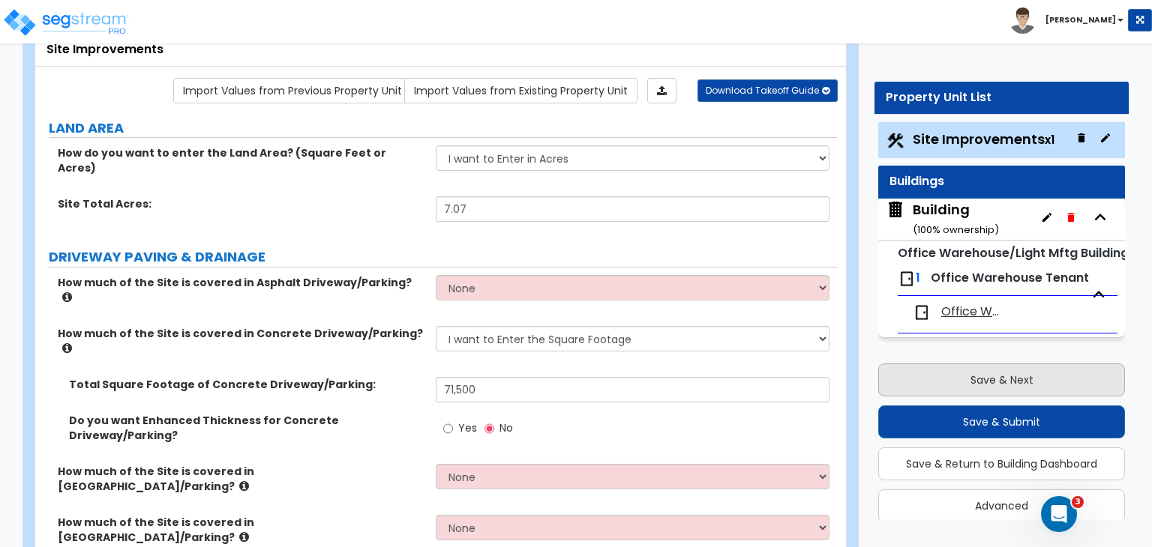
scroll to position [17, 0]
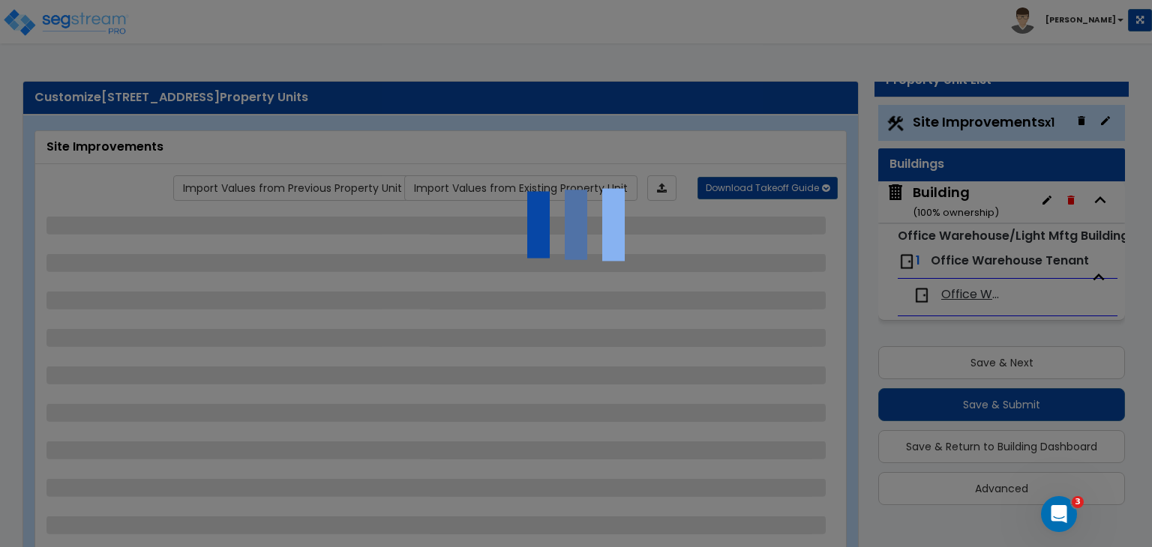
select select "2"
select select "4"
select select "2"
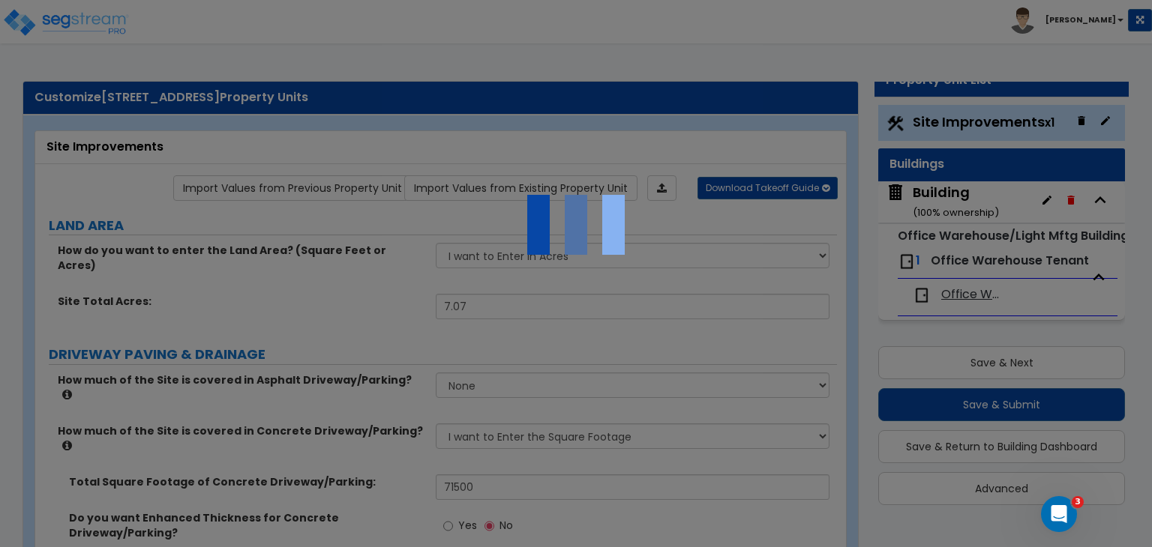
click at [930, 121] on div at bounding box center [576, 273] width 1152 height 547
click at [469, 82] on div at bounding box center [576, 273] width 1152 height 547
click at [1061, 511] on icon "Open Intercom Messenger" at bounding box center [1057, 512] width 25 height 25
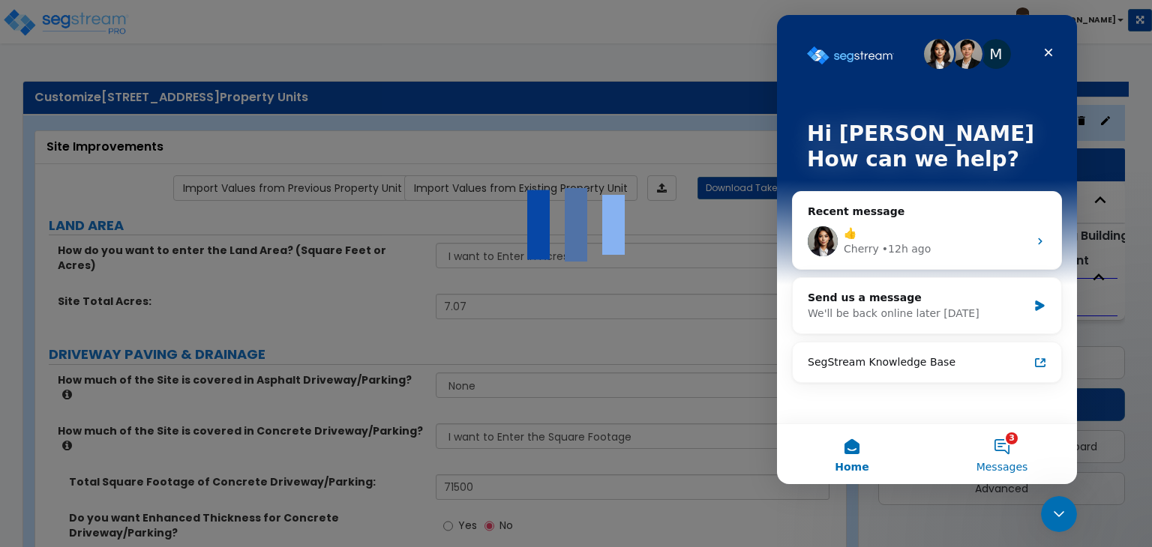
click at [996, 441] on button "3 Messages" at bounding box center [1002, 454] width 150 height 60
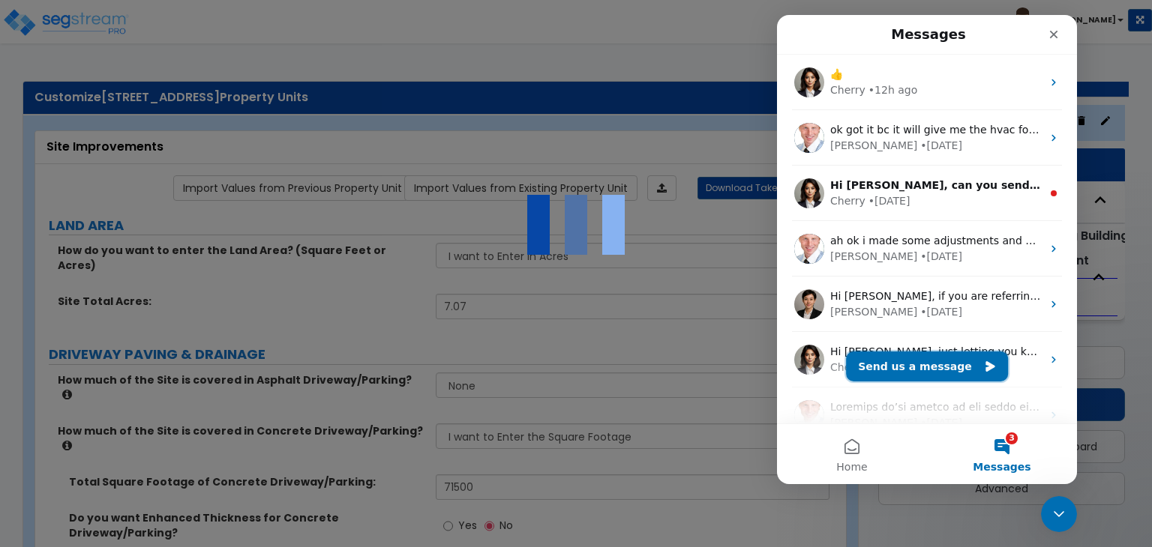
click at [923, 370] on button "Send us a message" at bounding box center [927, 367] width 162 height 30
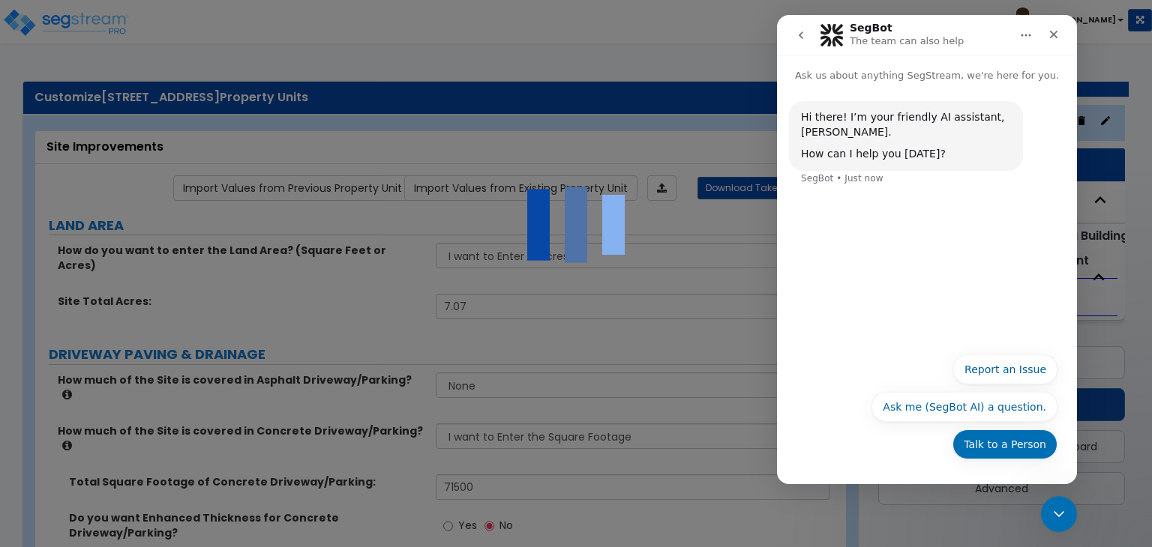
click at [1001, 445] on button "Talk to a Person" at bounding box center [1004, 445] width 105 height 30
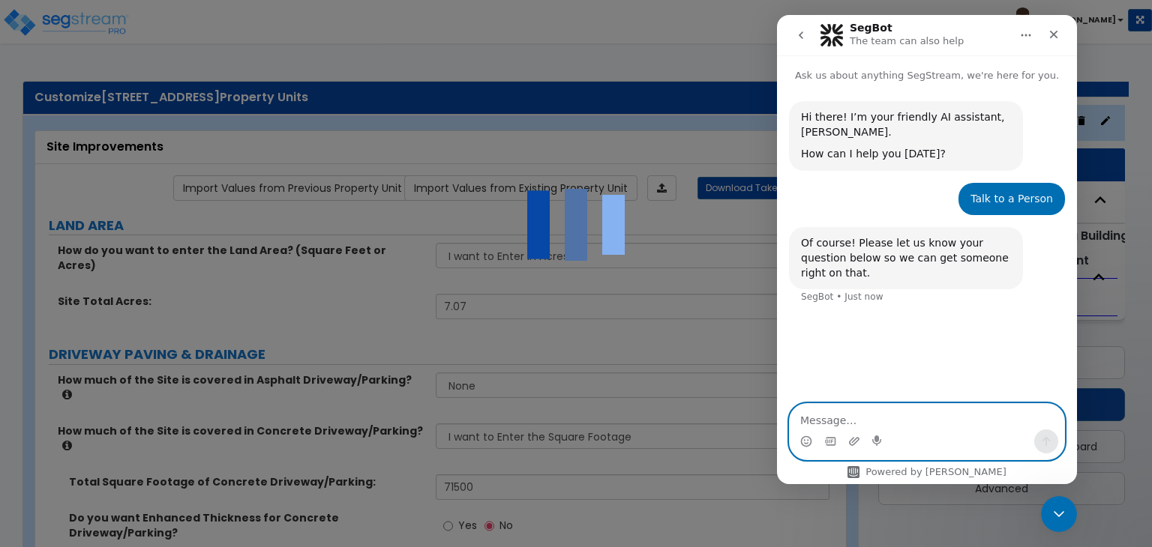
click at [880, 415] on textarea "Message…" at bounding box center [927, 416] width 274 height 25
paste textarea "i"
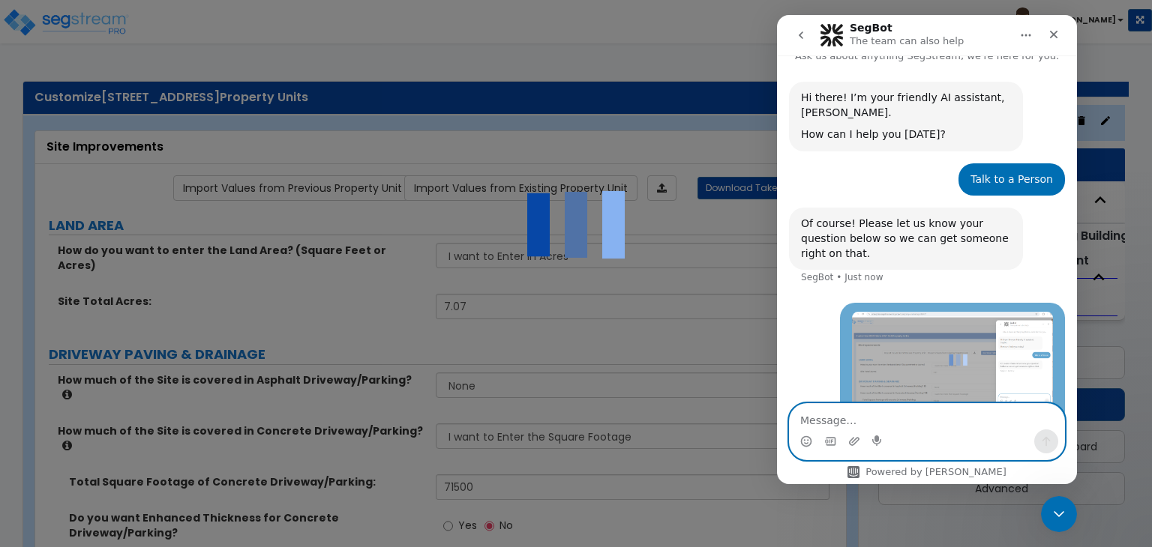
scroll to position [37, 0]
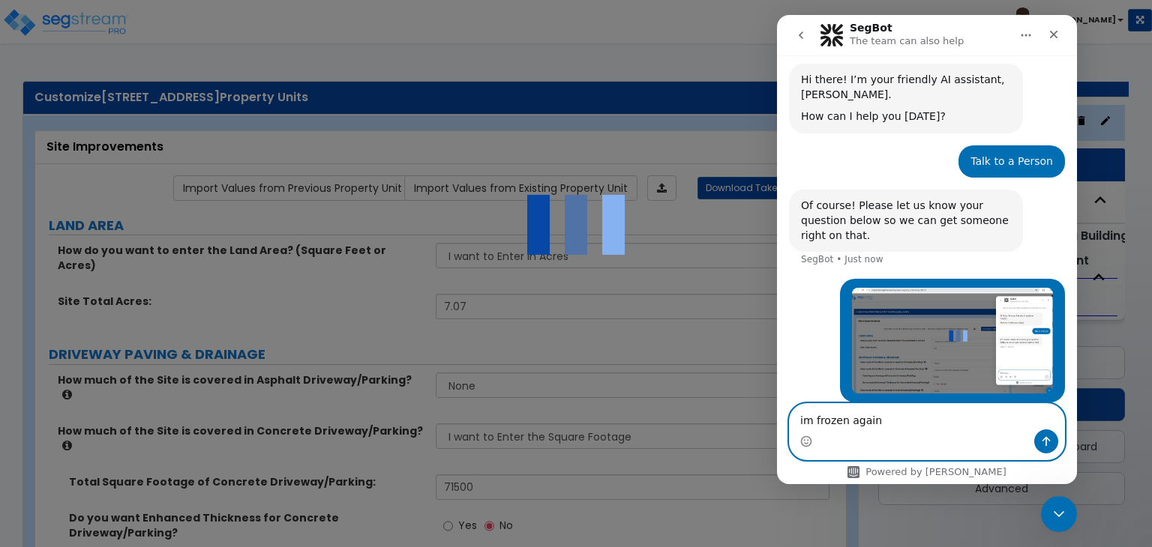
type textarea "im frozen again"
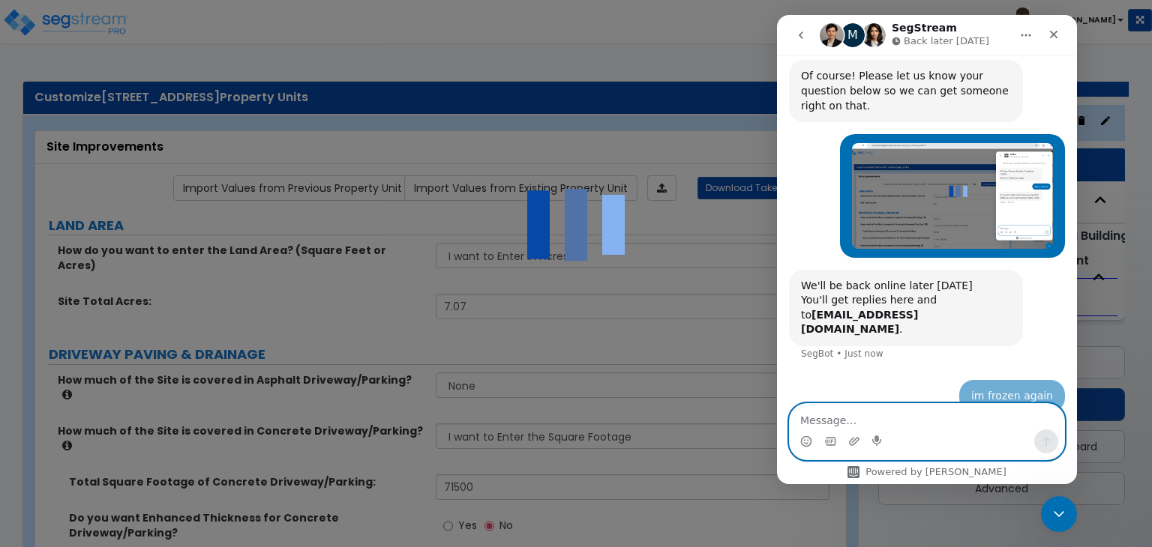
scroll to position [198, 0]
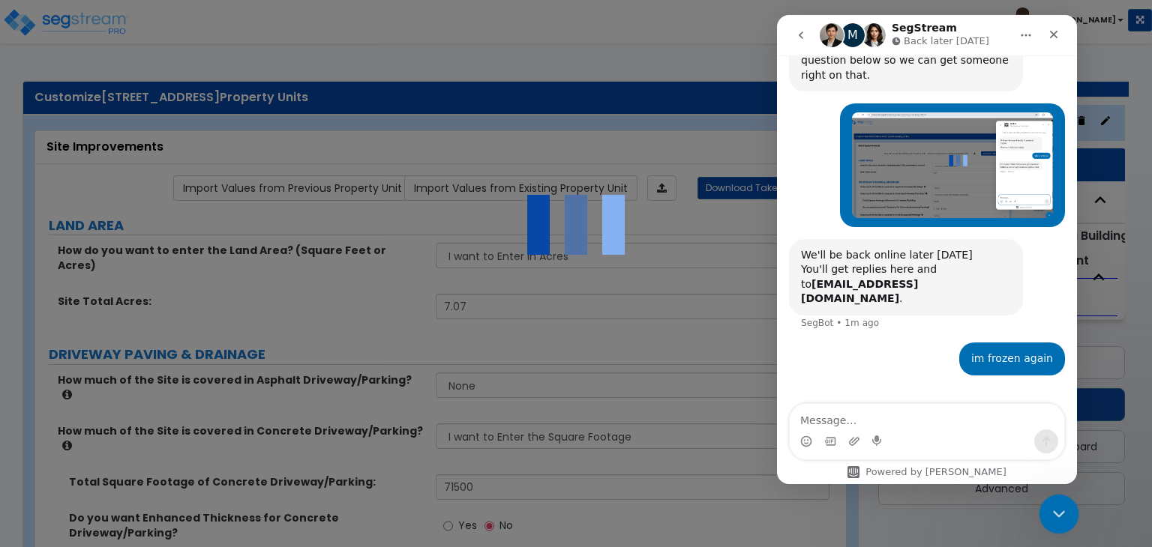
click at [1057, 511] on icon "Close Intercom Messenger" at bounding box center [1057, 512] width 18 height 18
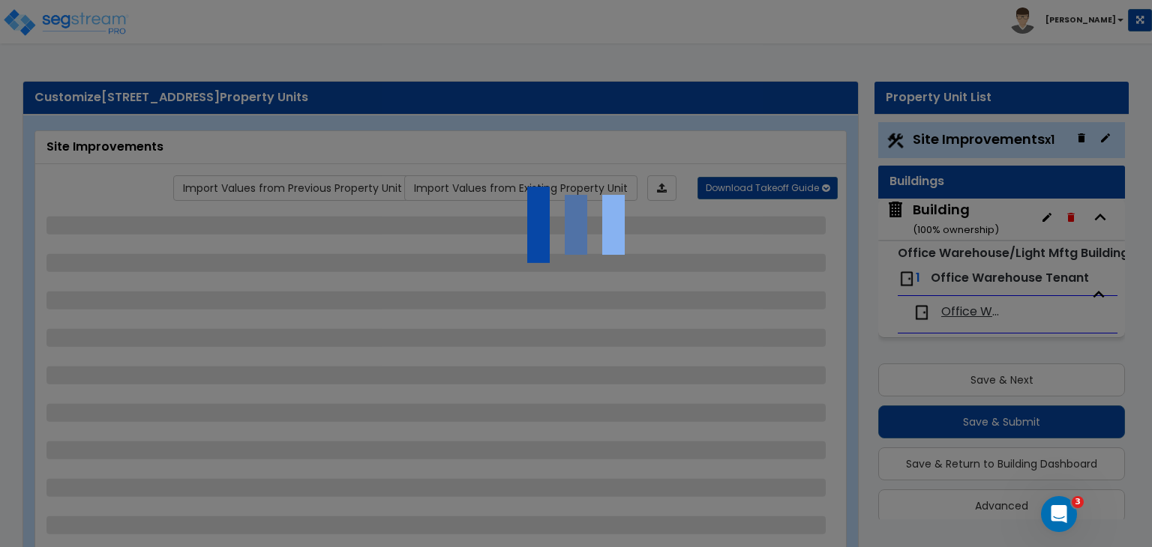
scroll to position [17, 0]
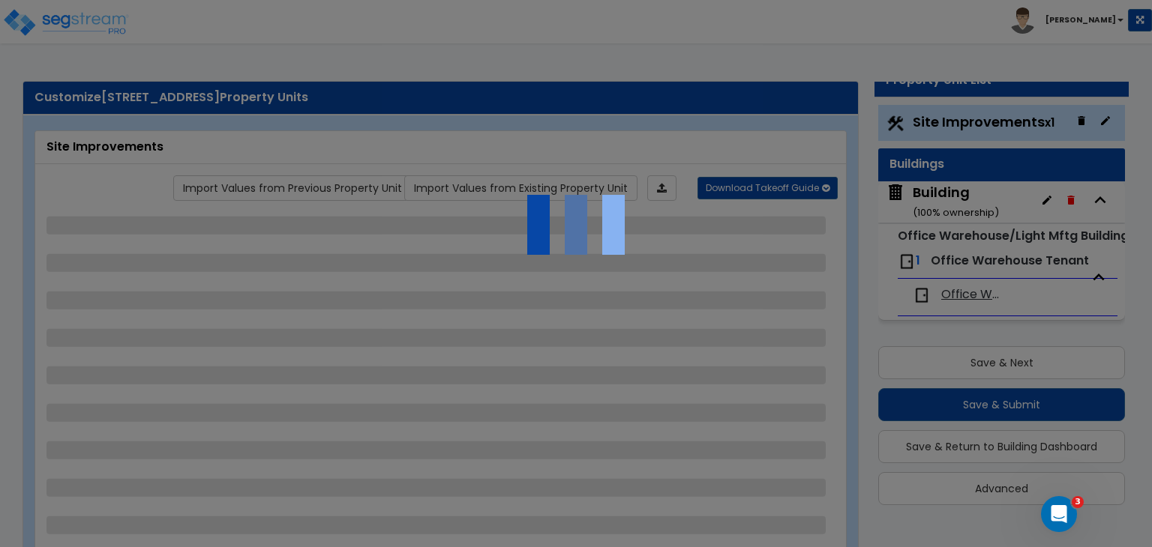
select select "2"
select select "4"
select select "2"
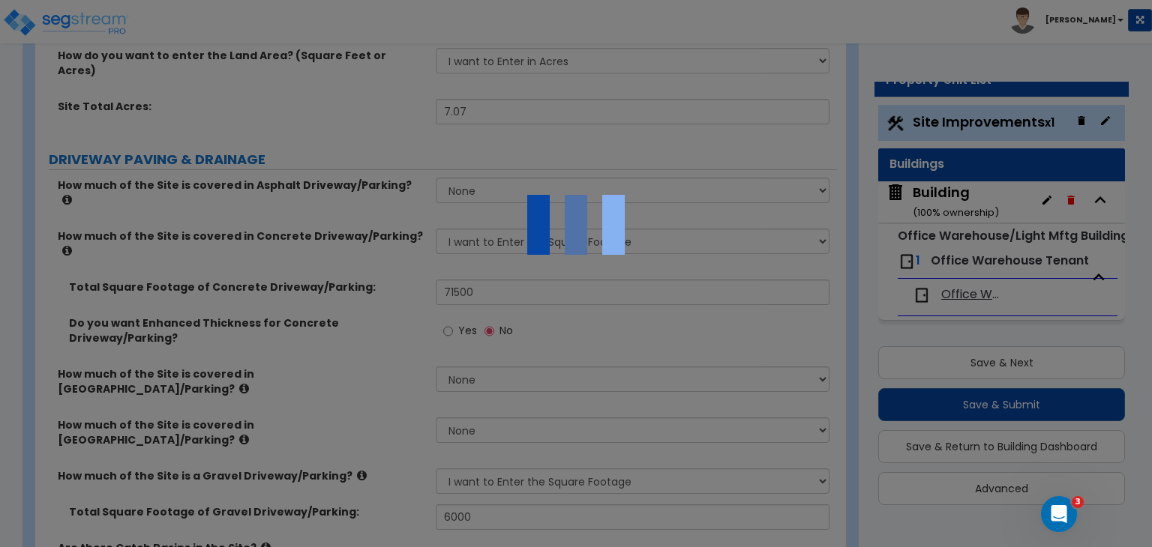
scroll to position [0, 0]
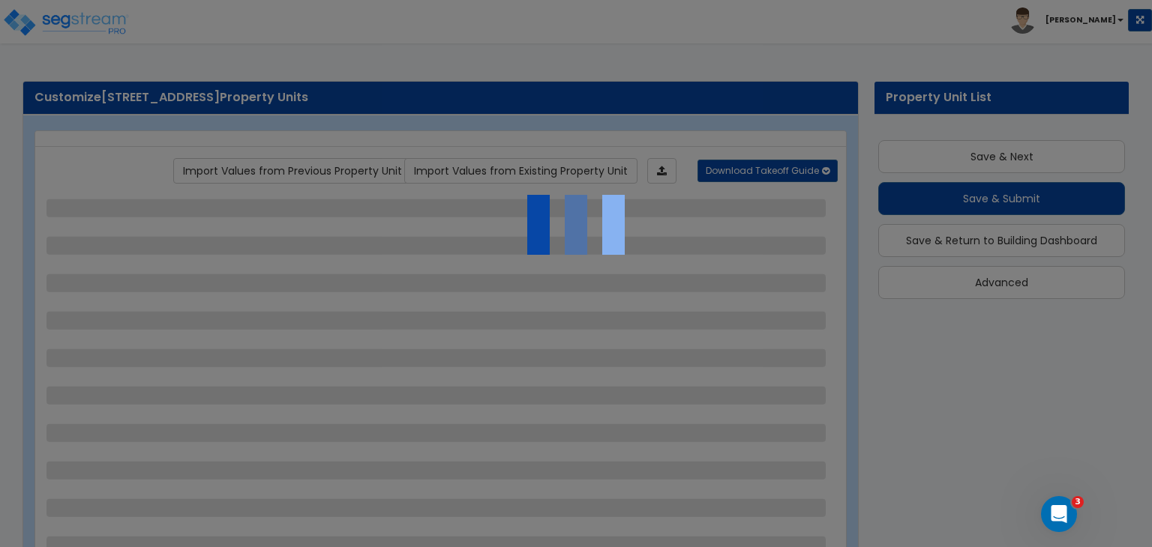
scroll to position [17, 0]
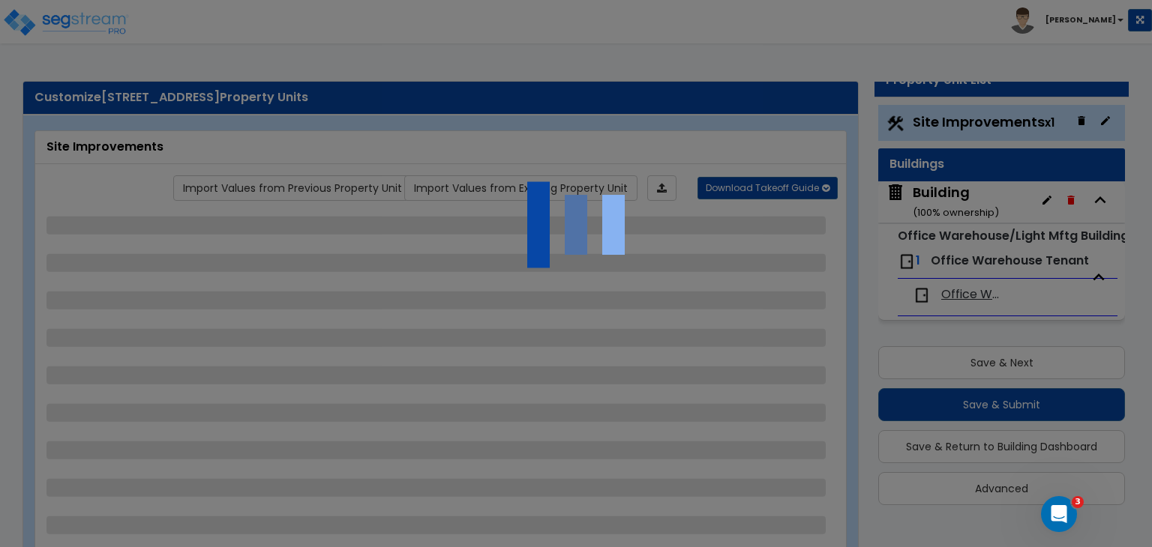
select select "2"
select select "4"
select select "2"
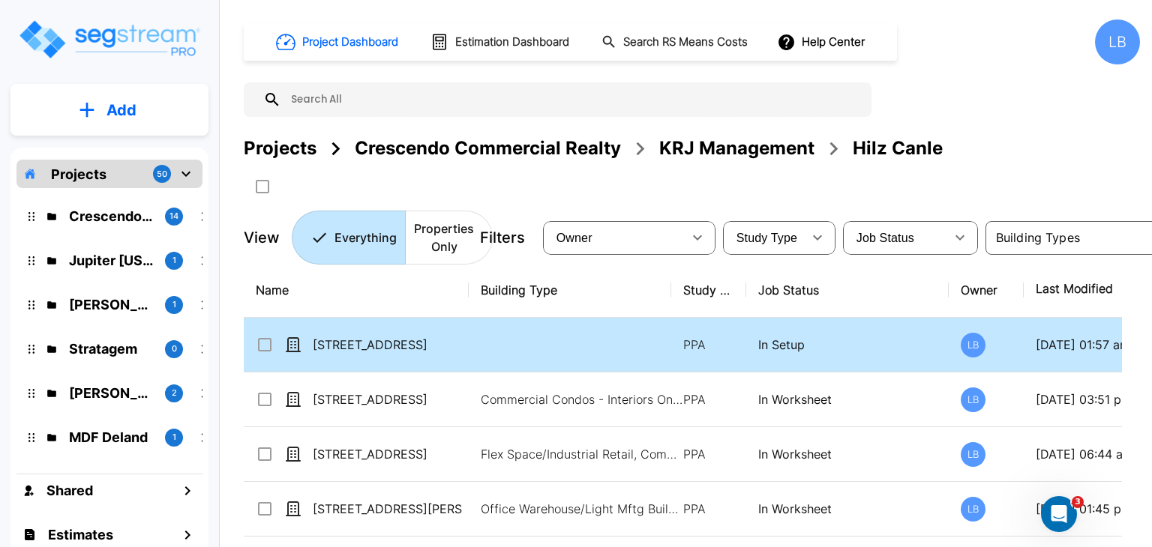
click at [504, 346] on td at bounding box center [570, 345] width 202 height 55
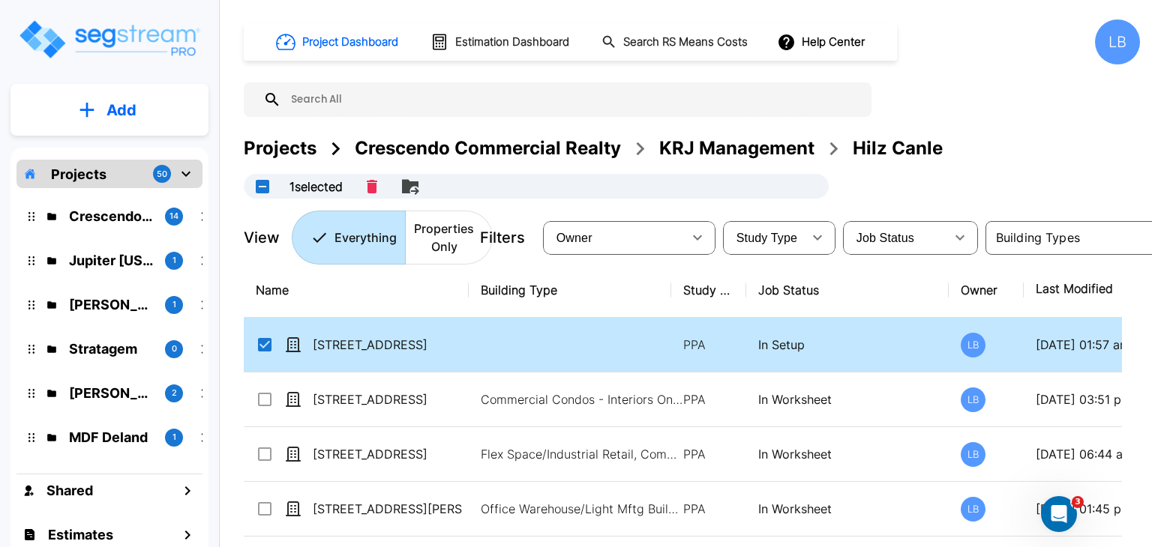
click at [493, 346] on td at bounding box center [570, 345] width 202 height 55
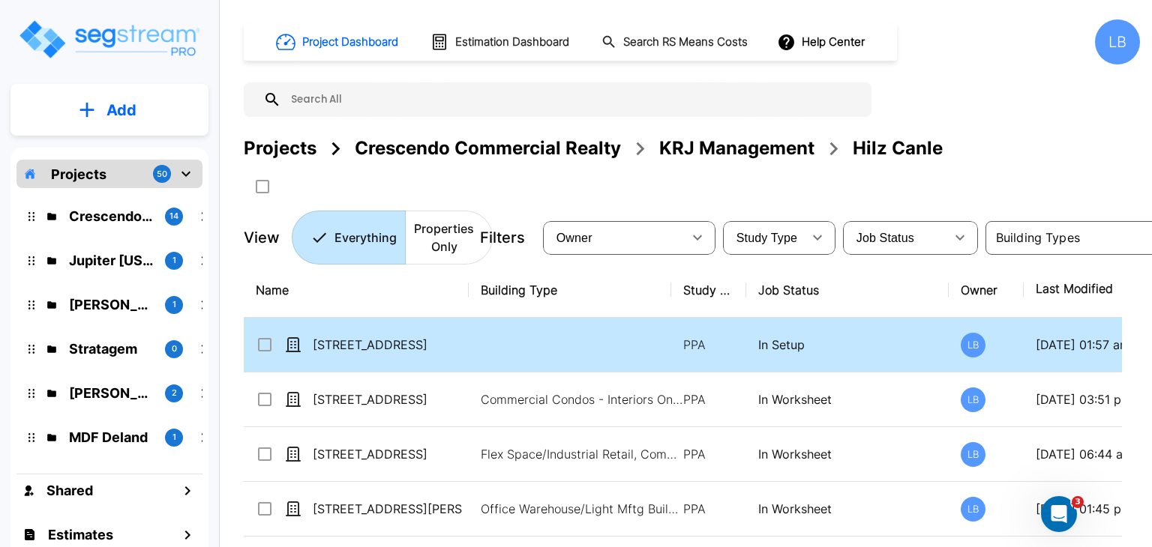
click at [534, 336] on td at bounding box center [570, 345] width 202 height 55
checkbox input "true"
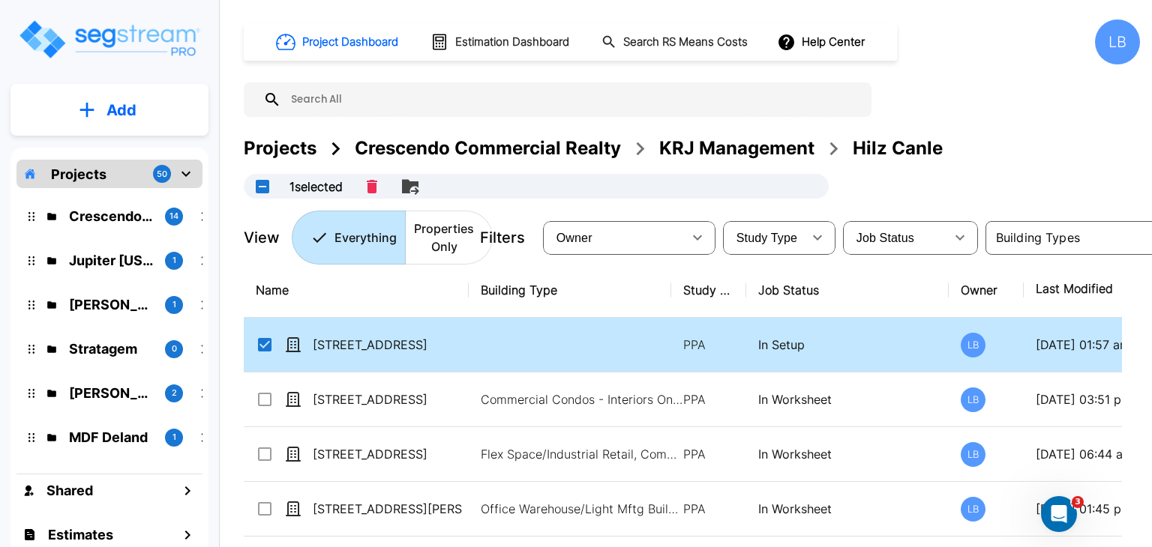
click at [534, 336] on td at bounding box center [570, 345] width 202 height 55
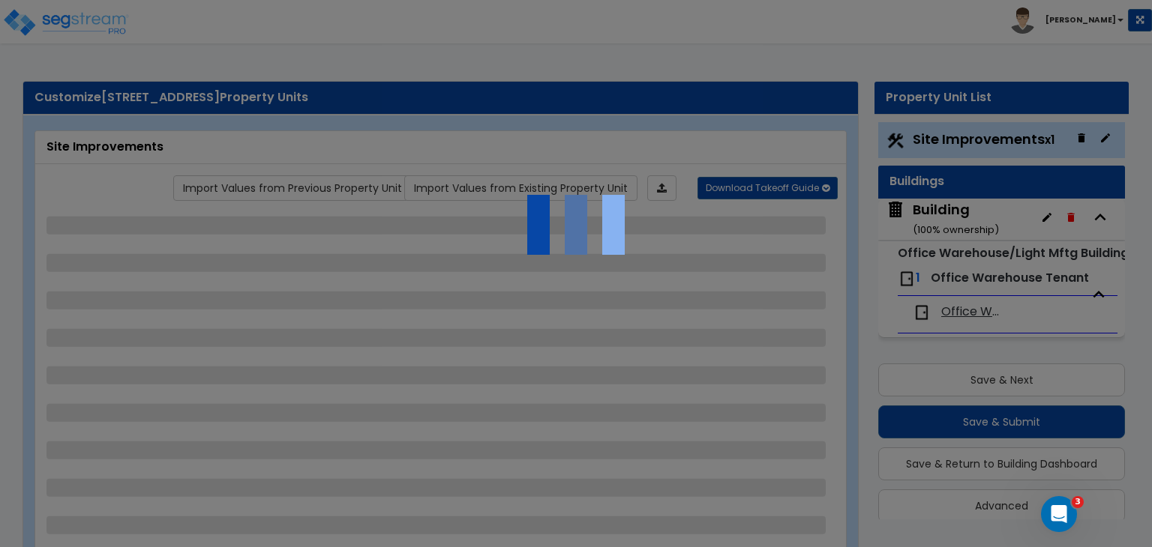
scroll to position [17, 0]
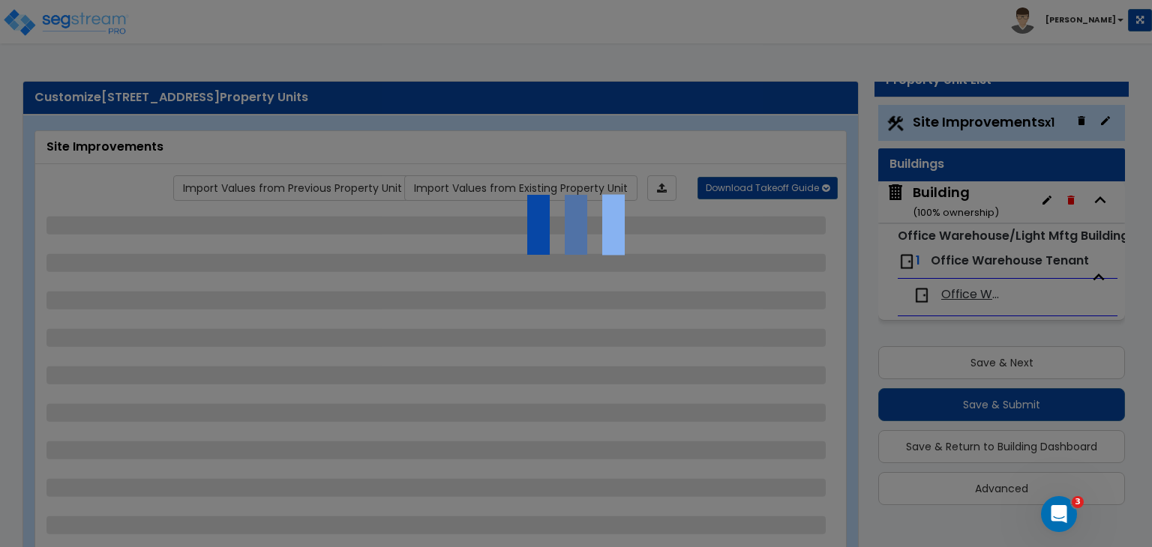
select select "2"
select select "4"
select select "2"
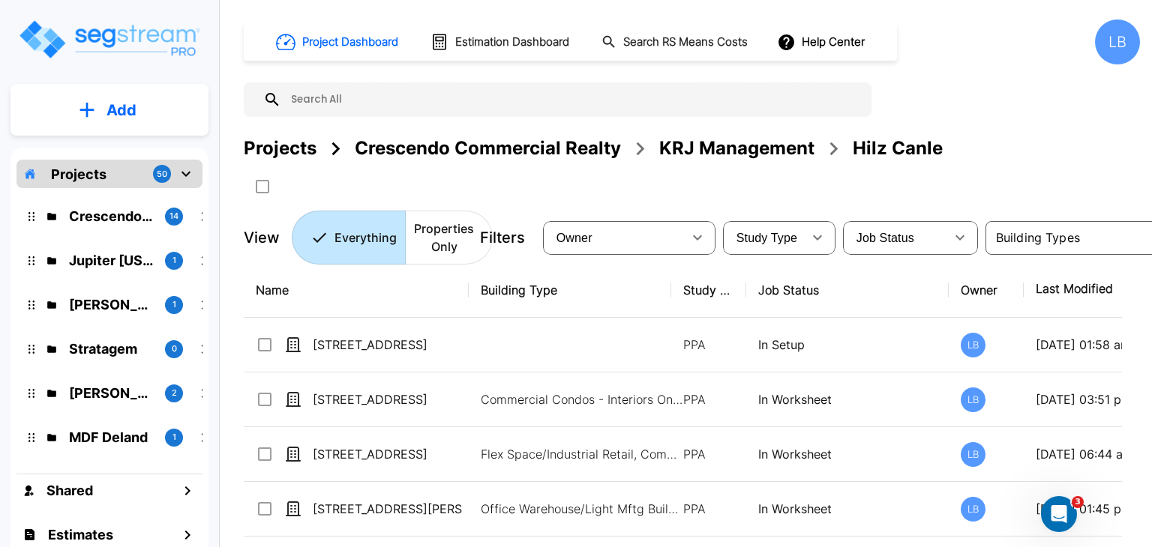
click at [120, 103] on p "Add" at bounding box center [121, 110] width 30 height 22
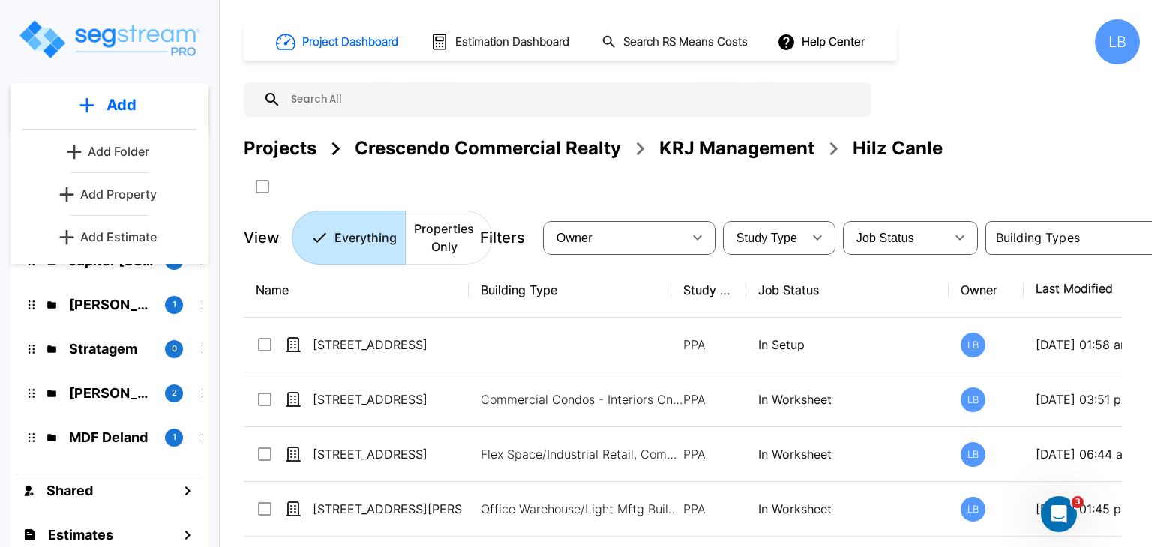
click at [124, 199] on p "Add Property" at bounding box center [118, 194] width 76 height 18
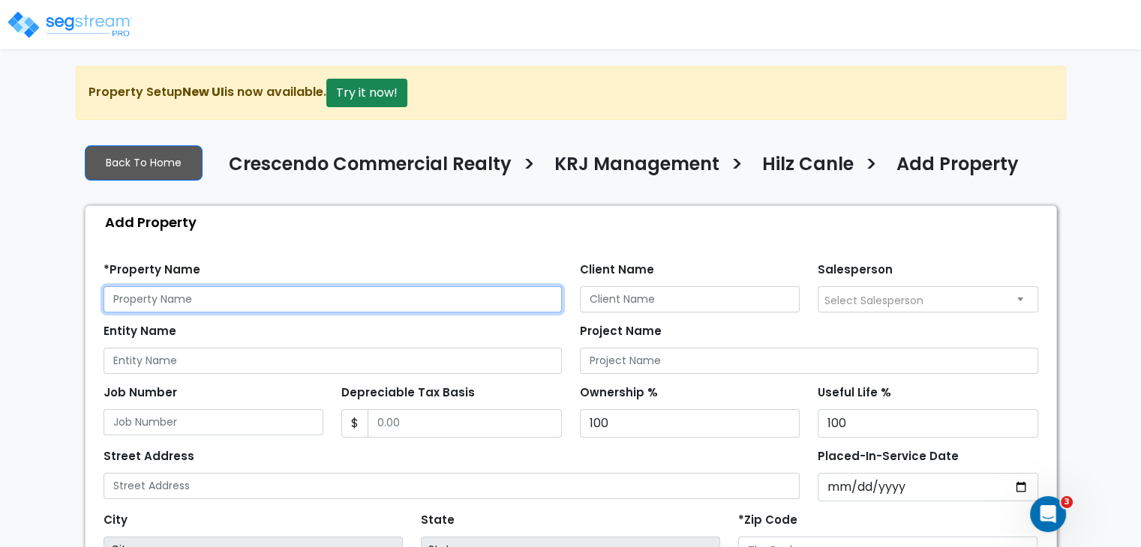
click at [191, 301] on input "text" at bounding box center [332, 299] width 458 height 26
click at [140, 298] on input "text" at bounding box center [332, 299] width 458 height 26
click at [284, 298] on input "5201 [PERSON_NAME]" at bounding box center [332, 299] width 458 height 26
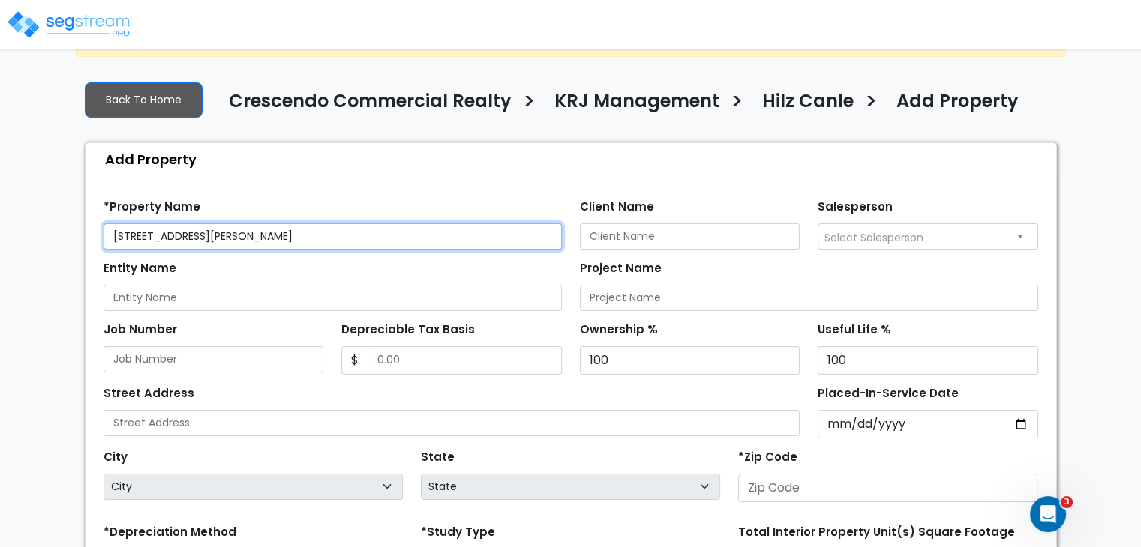
scroll to position [64, 0]
type input "[STREET_ADDRESS][PERSON_NAME]"
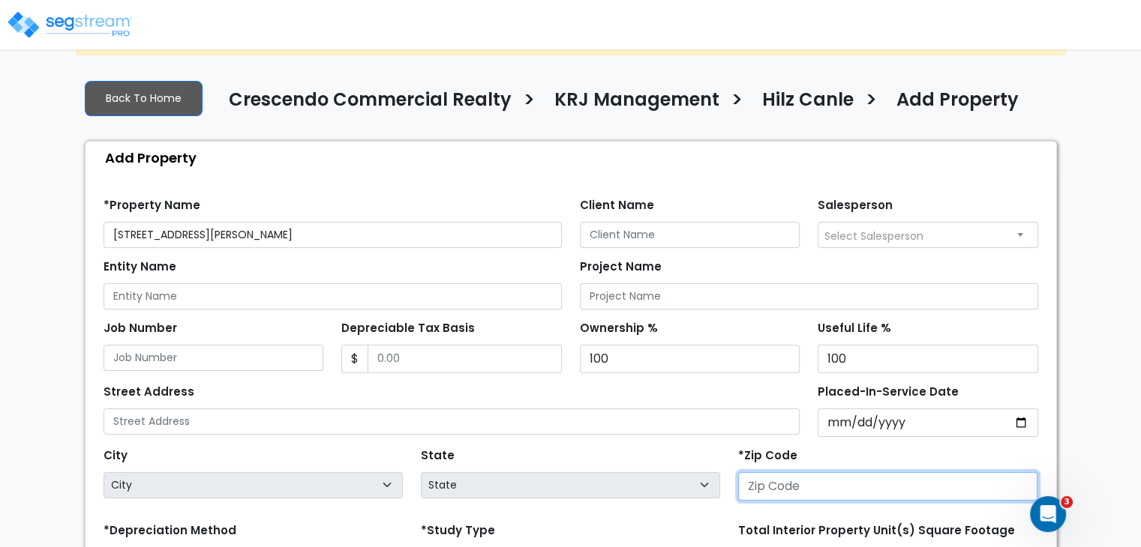
click at [794, 484] on input "number" at bounding box center [887, 486] width 299 height 28
type input "77"
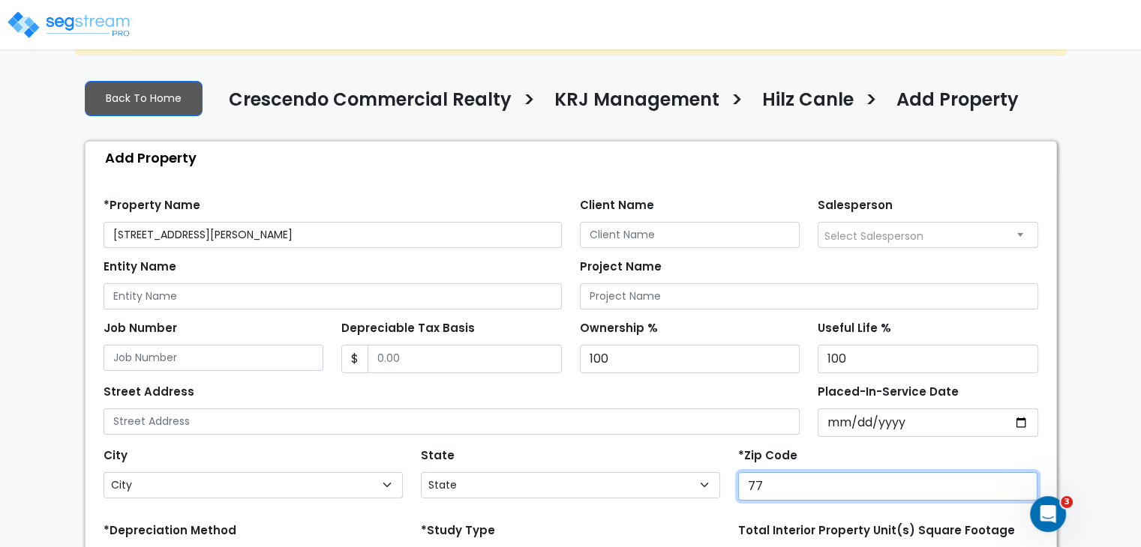
select select "[GEOGRAPHIC_DATA]"
type input "77012"
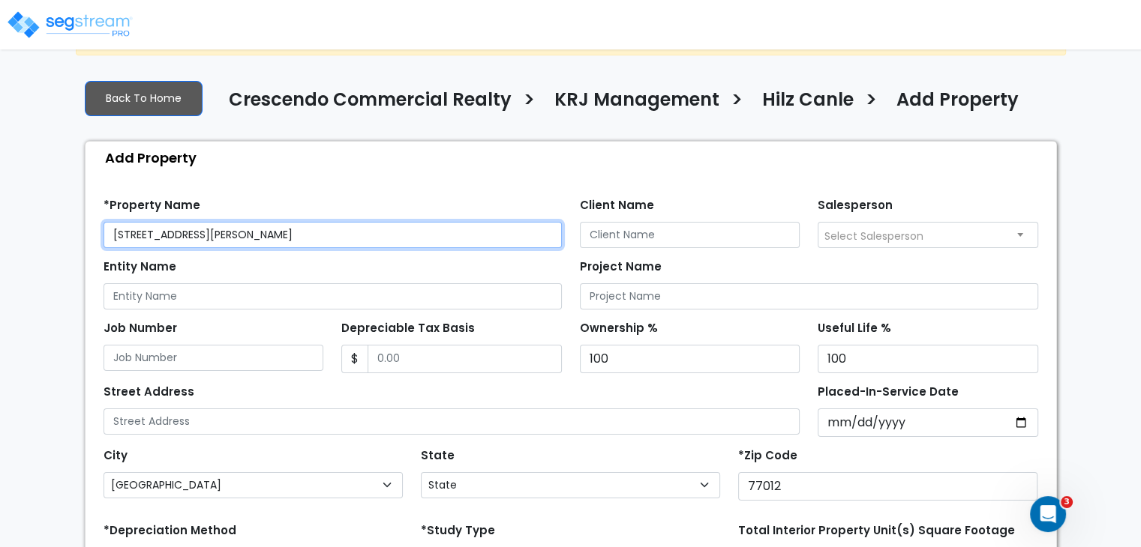
drag, startPoint x: 214, startPoint y: 235, endPoint x: 58, endPoint y: 235, distance: 156.0
click at [58, 235] on div "We are Building your Property. So please grab a coffee and let us do the heavy …" at bounding box center [570, 387] width 1141 height 772
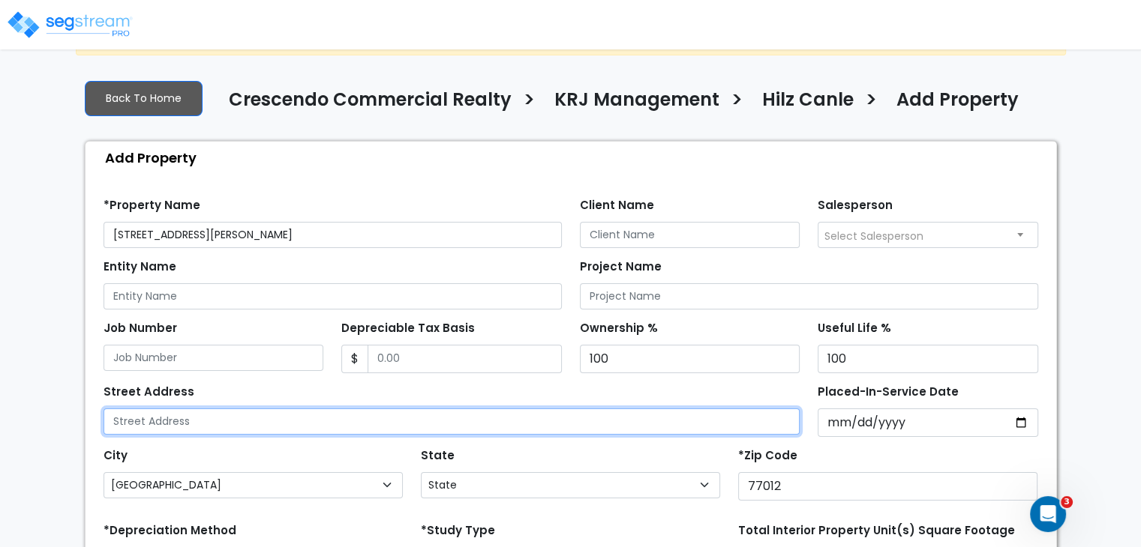
click at [159, 421] on input "text" at bounding box center [451, 422] width 697 height 26
paste input "[STREET_ADDRESS][PERSON_NAME]"
type input "[STREET_ADDRESS][PERSON_NAME]"
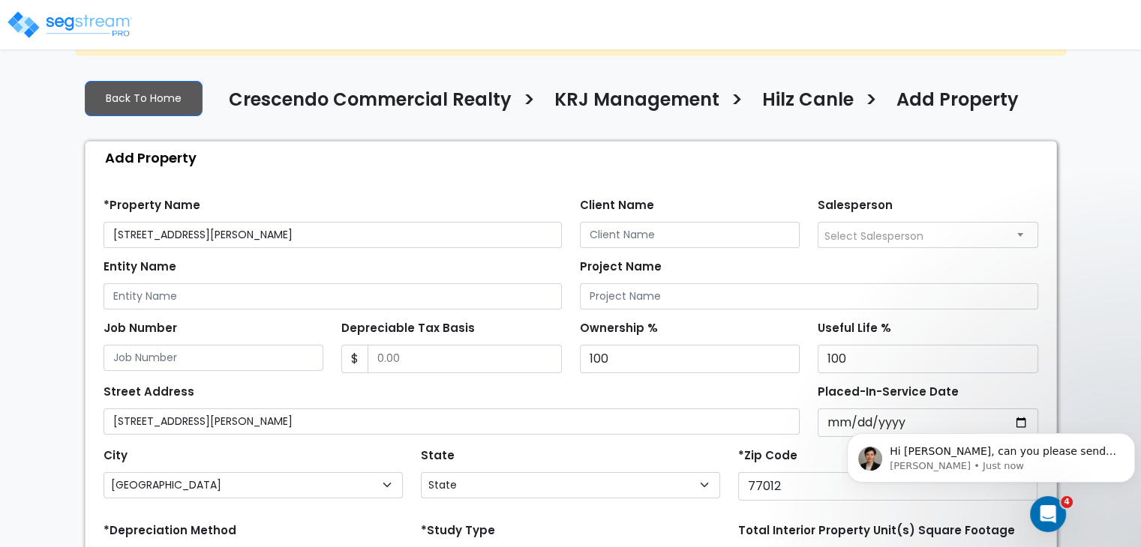
scroll to position [0, 0]
